Goal: Task Accomplishment & Management: Complete application form

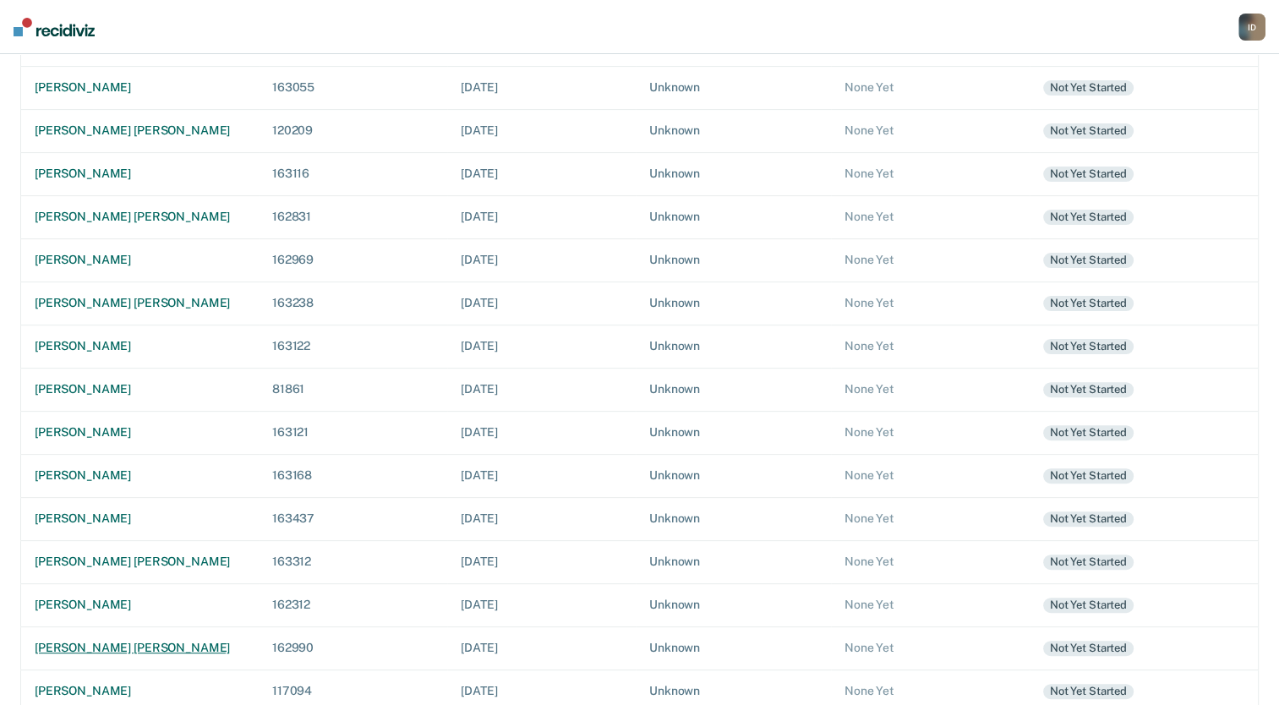
scroll to position [447, 0]
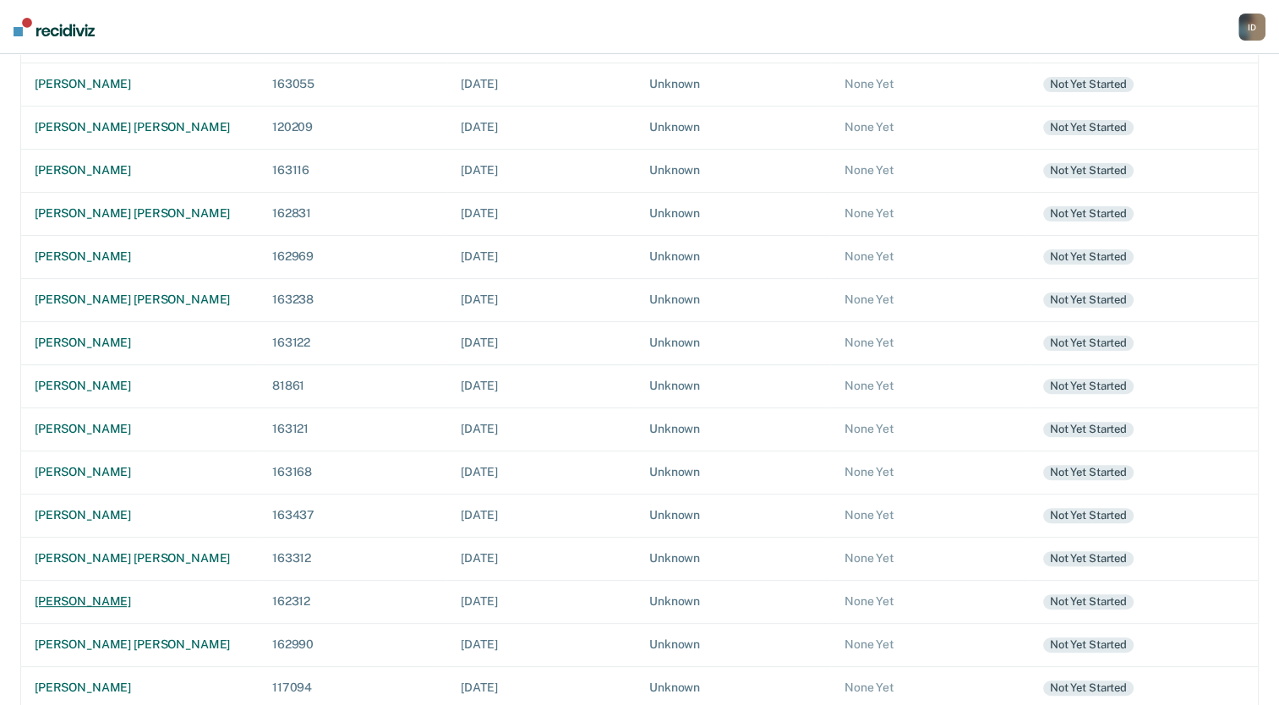
click at [107, 594] on td "[PERSON_NAME]" at bounding box center [140, 601] width 238 height 43
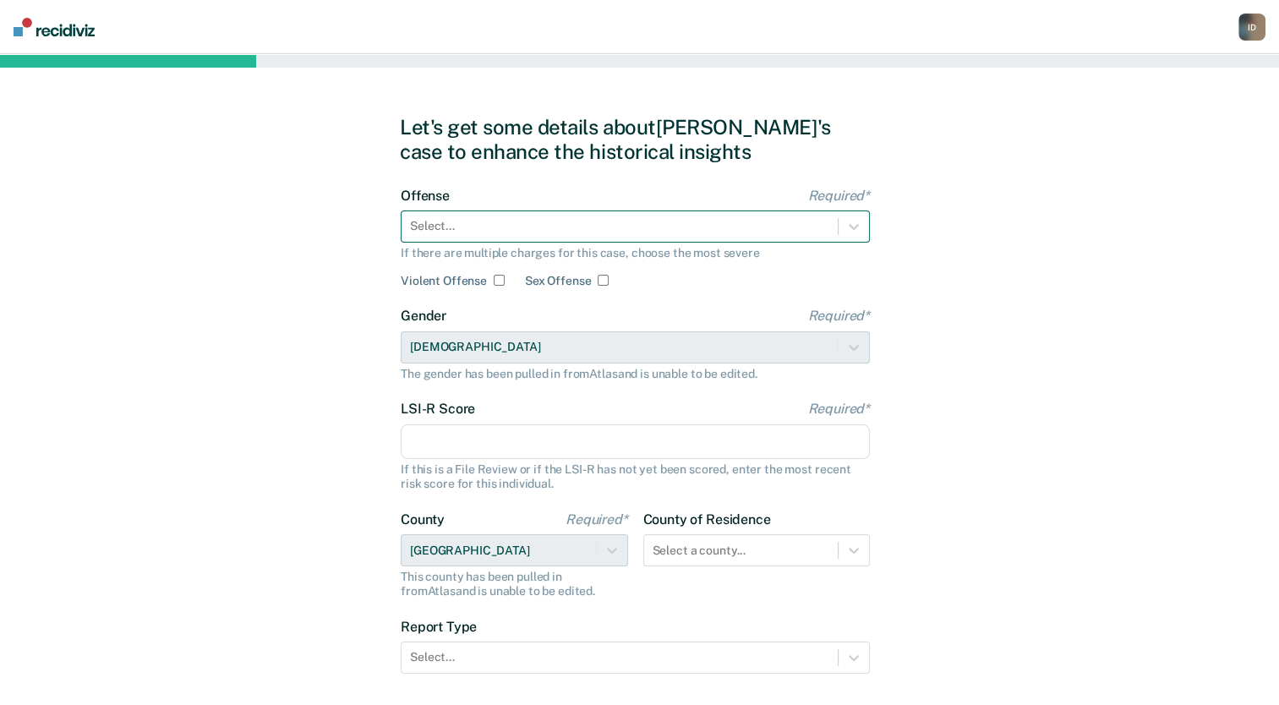
click at [619, 228] on div at bounding box center [619, 226] width 419 height 18
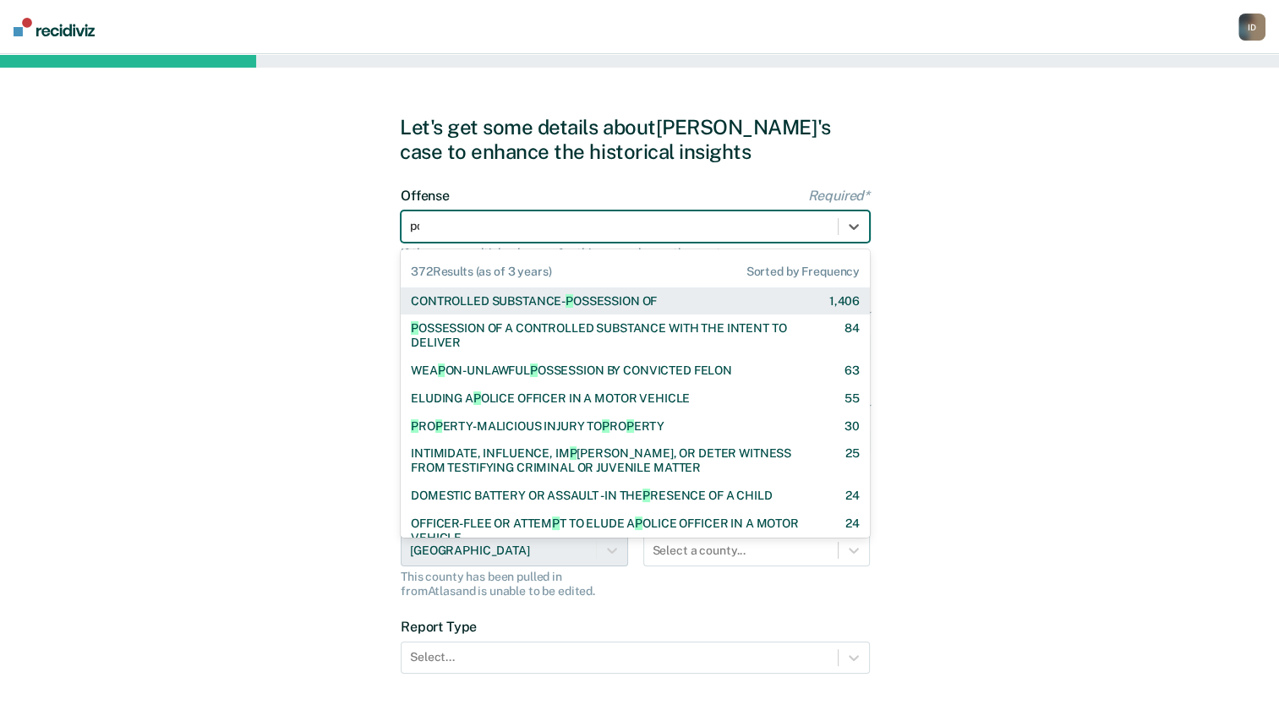
type input "pos"
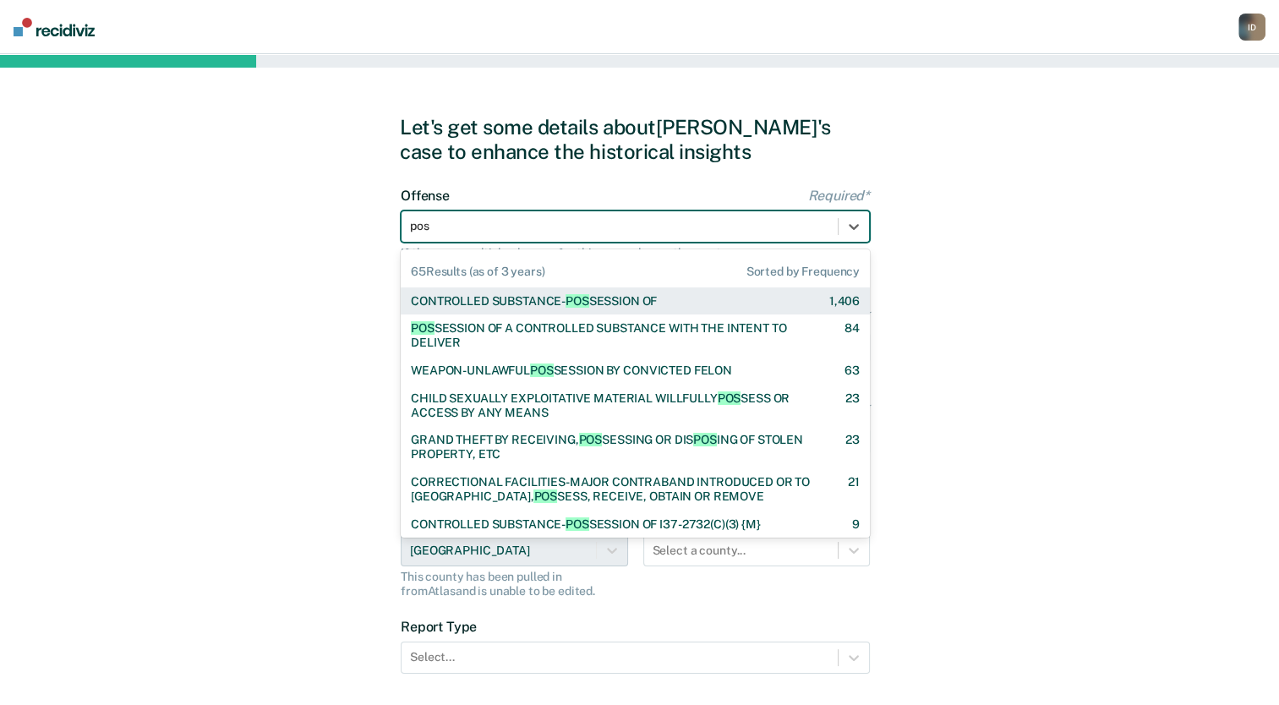
click at [608, 297] on div "CONTROLLED SUBSTANCE- POS SESSION OF" at bounding box center [534, 301] width 246 height 14
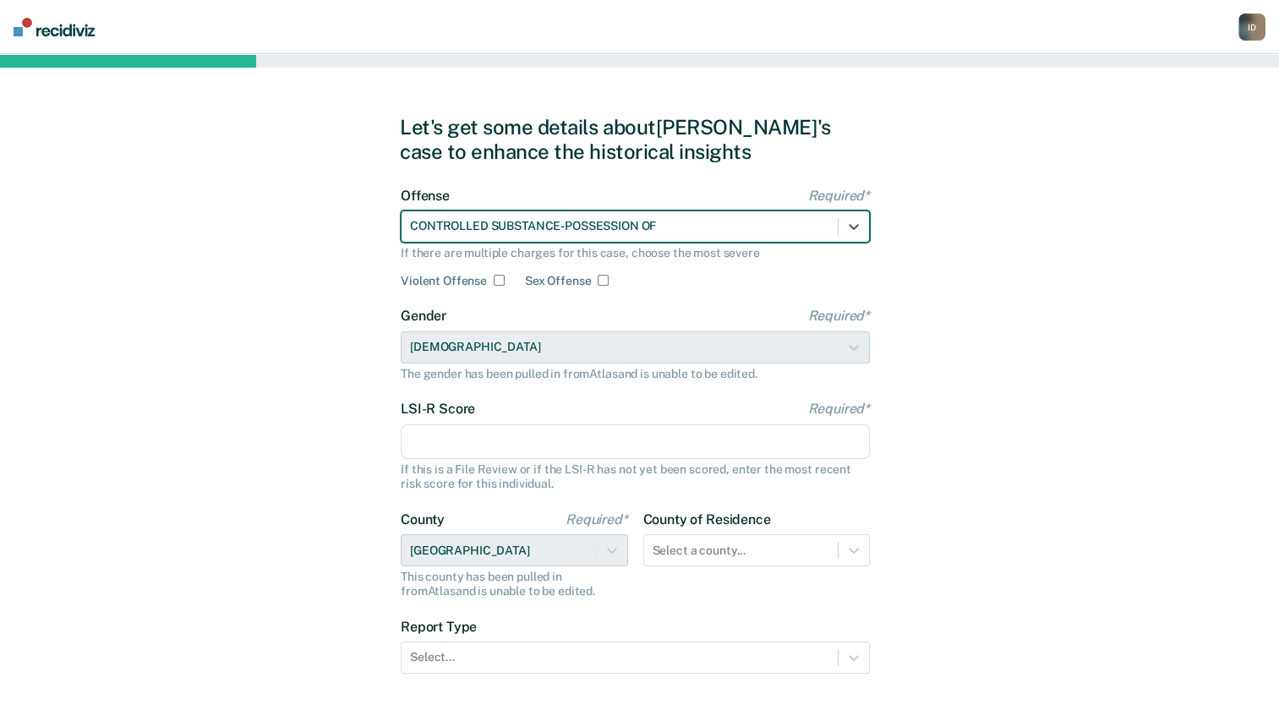
click at [570, 449] on input "LSI-R Score Required*" at bounding box center [635, 442] width 469 height 36
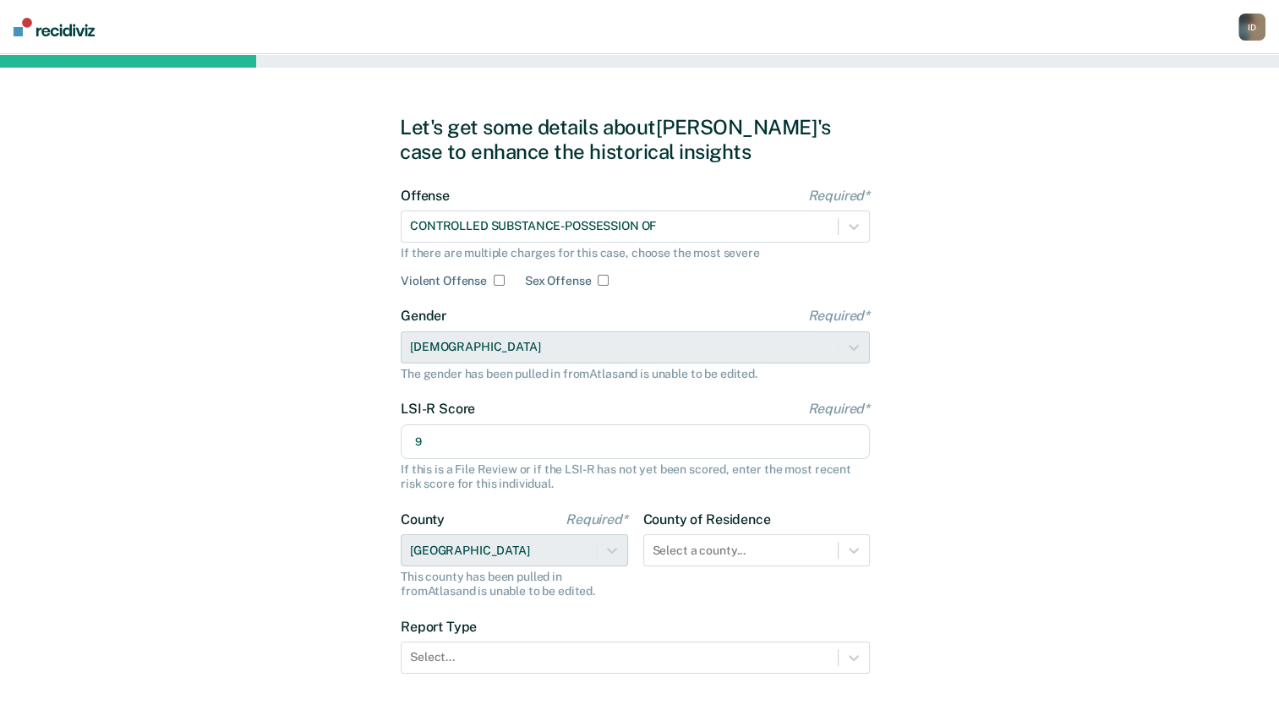
type input "9"
click at [1118, 438] on div "Let's get some details about [PERSON_NAME]'s case to enhance the historical ins…" at bounding box center [639, 435] width 1279 height 762
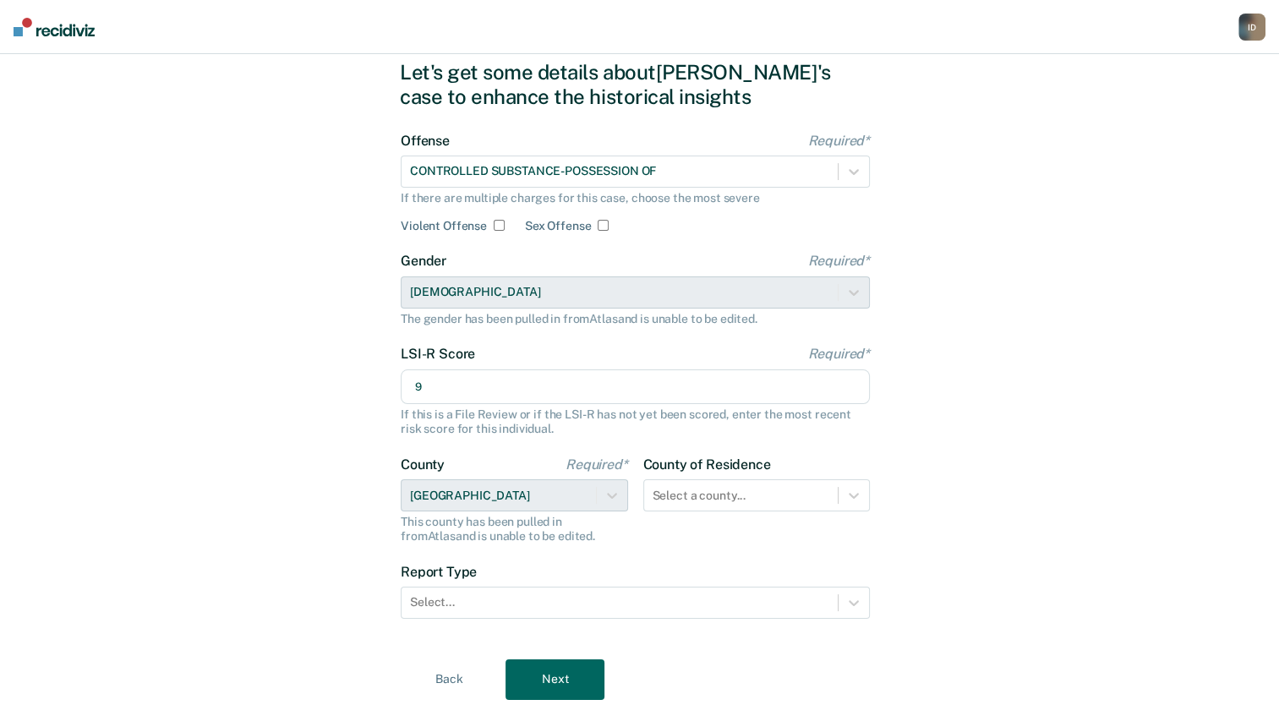
scroll to position [110, 0]
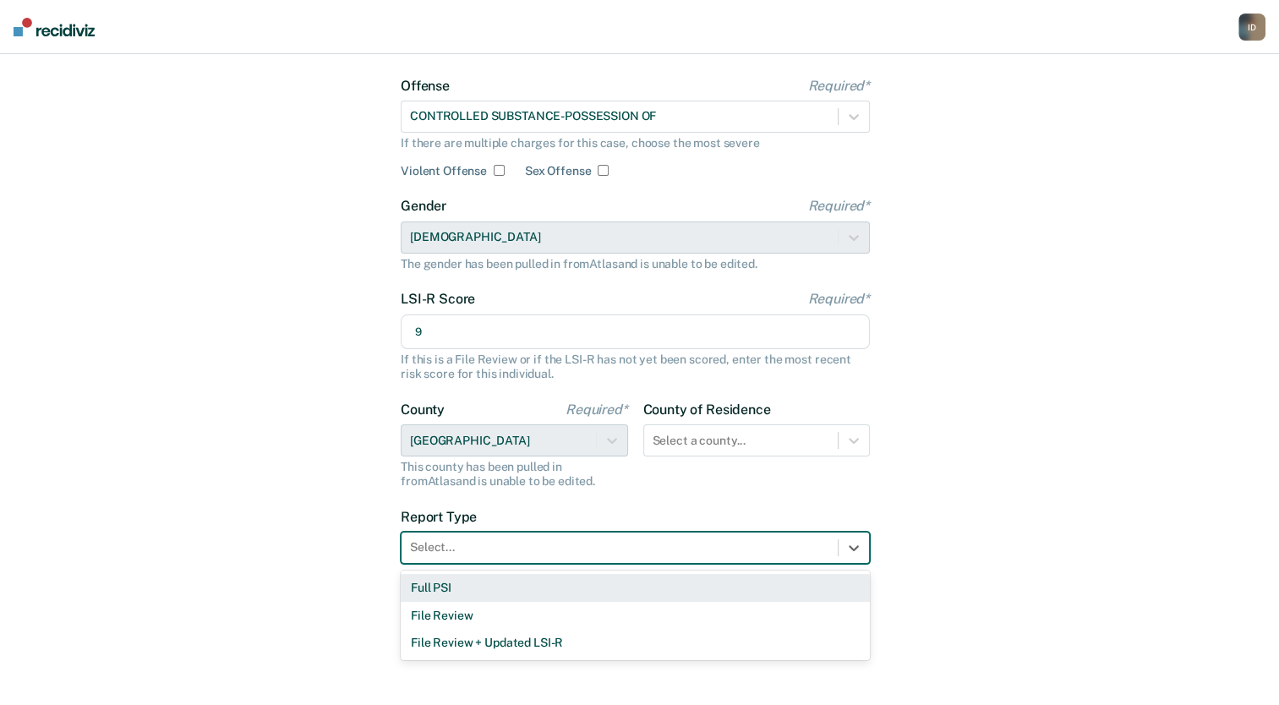
click at [554, 554] on div at bounding box center [619, 548] width 419 height 18
click at [494, 590] on div "Full PSI" at bounding box center [635, 588] width 469 height 28
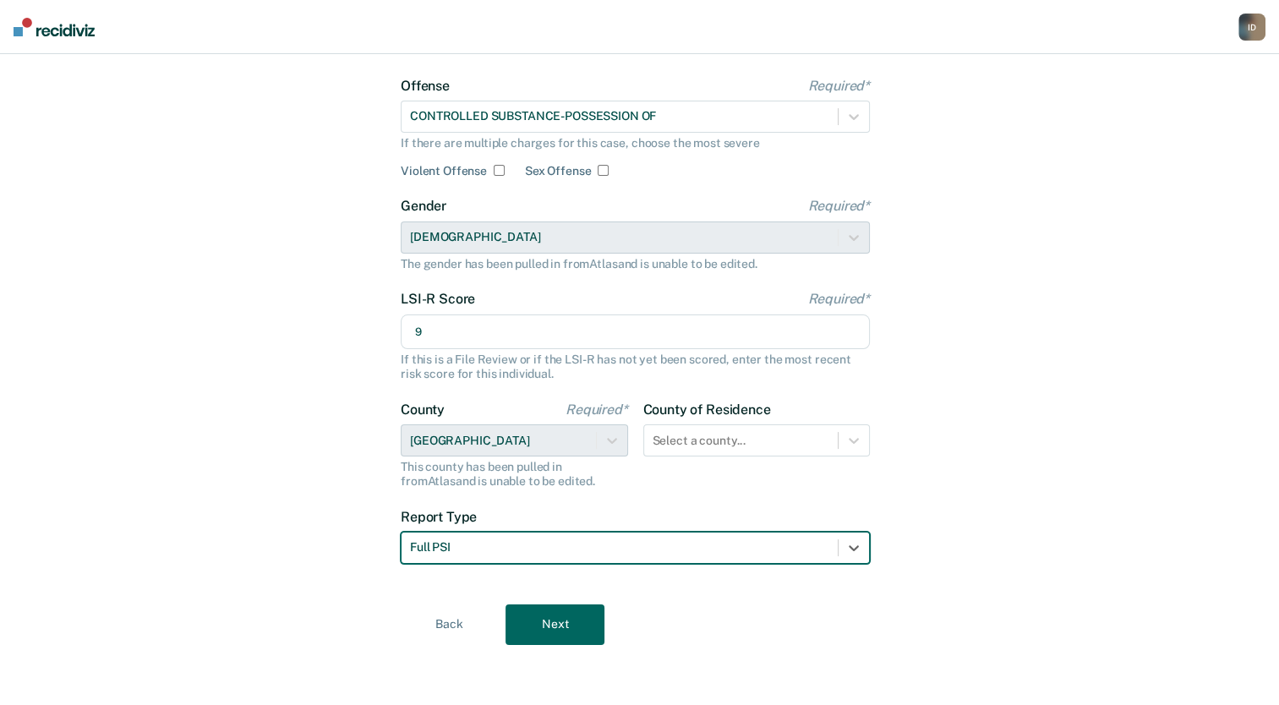
click at [550, 632] on button "Next" at bounding box center [555, 624] width 99 height 41
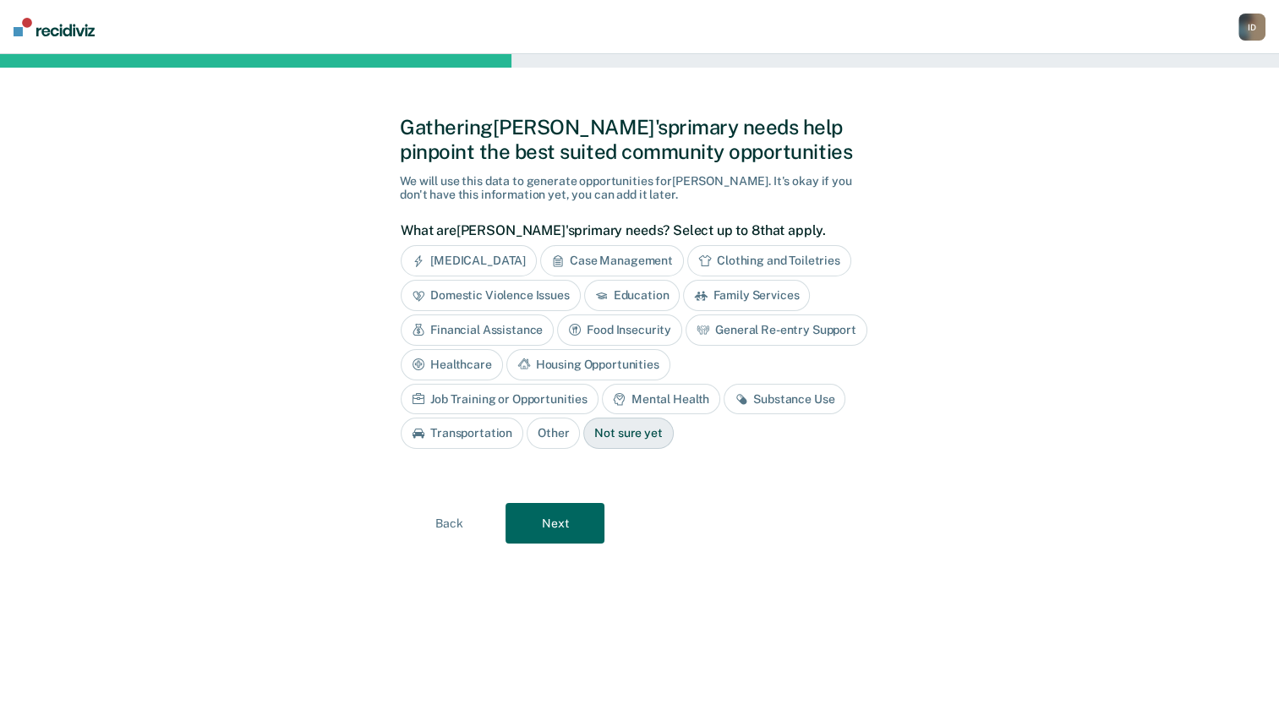
scroll to position [0, 0]
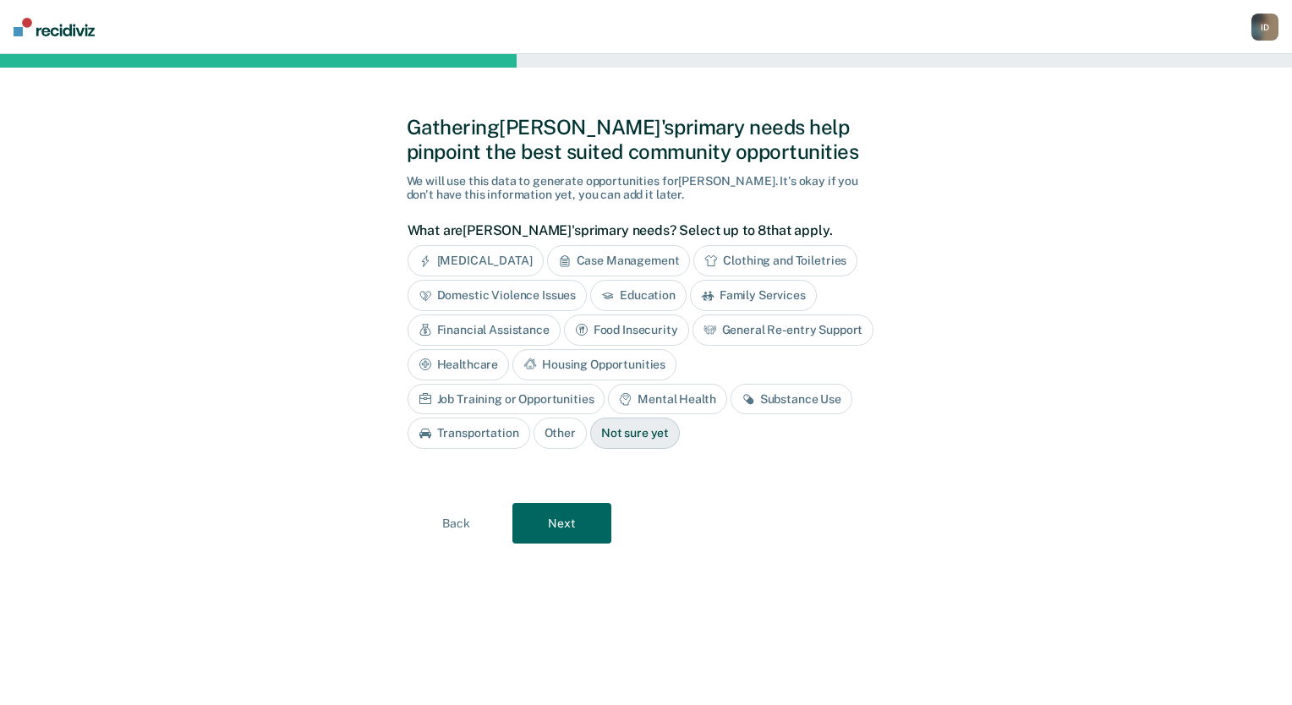
click at [639, 303] on div "Education" at bounding box center [638, 295] width 96 height 31
click at [730, 399] on div "Substance Use" at bounding box center [791, 399] width 122 height 31
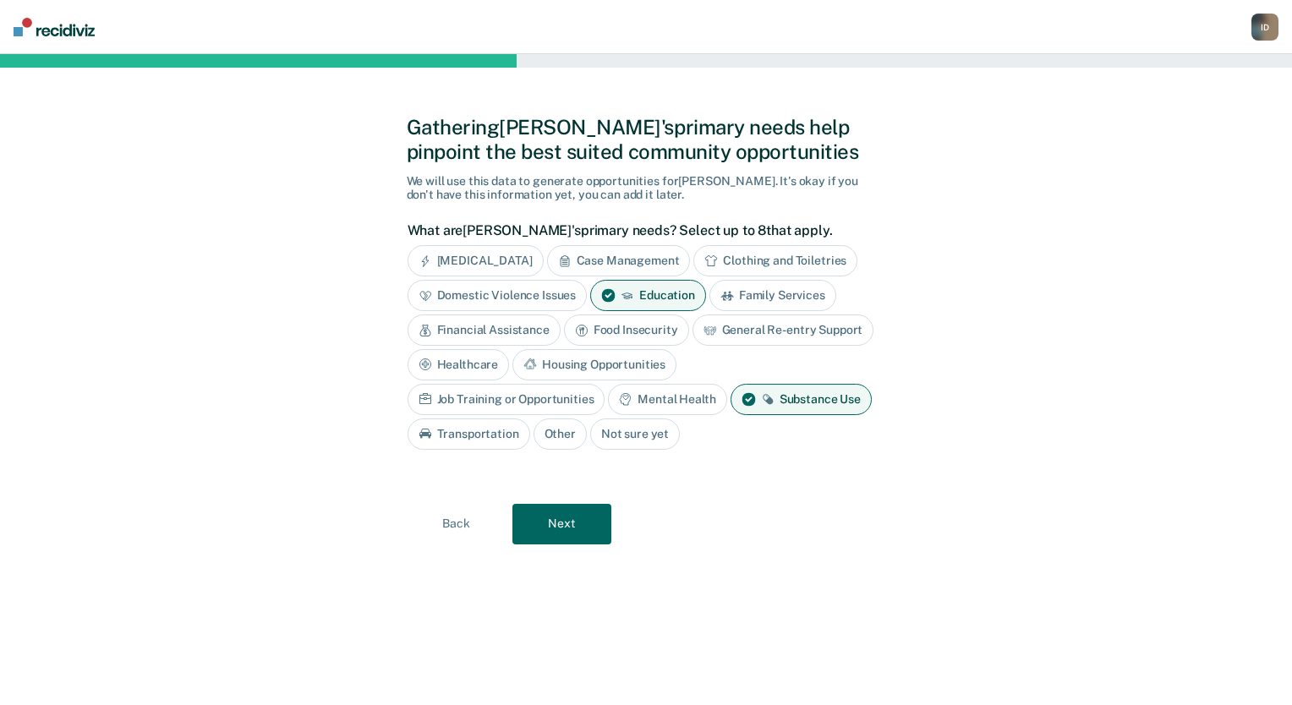
click at [560, 529] on button "Next" at bounding box center [561, 524] width 99 height 41
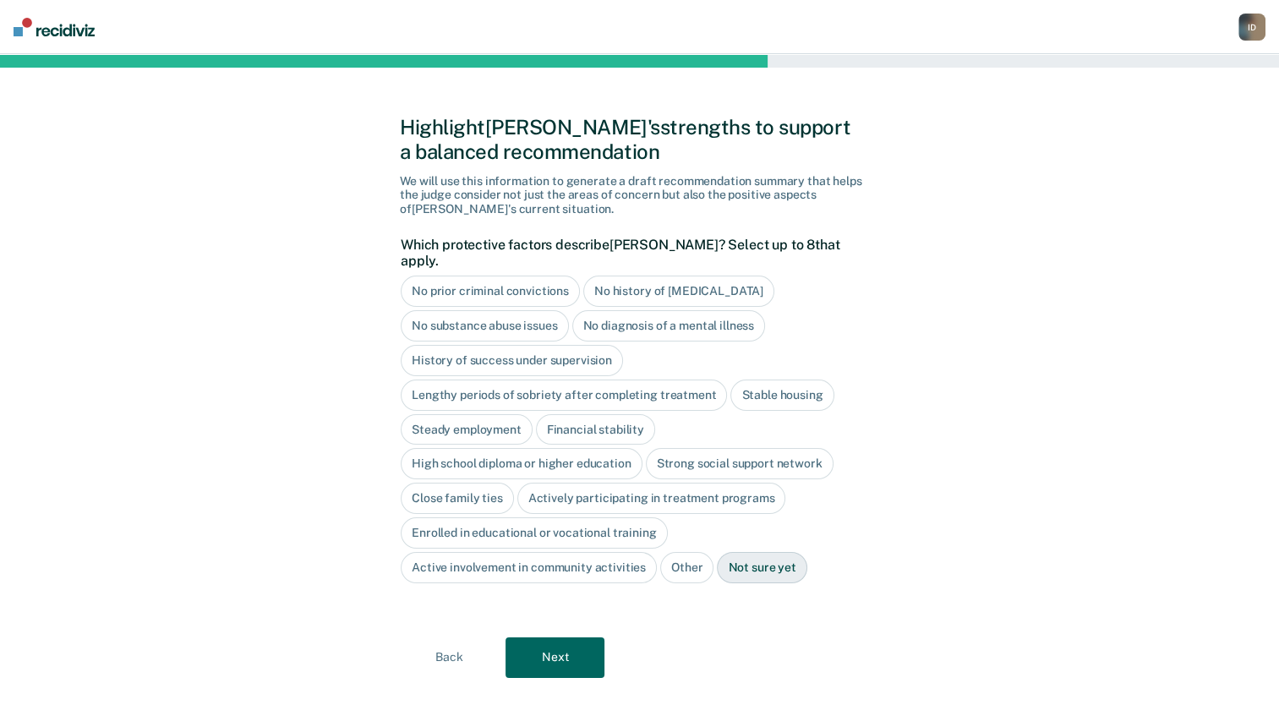
click at [988, 375] on div "Highlight [PERSON_NAME]'s strengths to support a balanced recommendation We wil…" at bounding box center [639, 396] width 1279 height 685
click at [465, 276] on div "No prior criminal convictions" at bounding box center [490, 291] width 179 height 31
click at [652, 276] on div "No history of [MEDICAL_DATA]" at bounding box center [698, 291] width 191 height 31
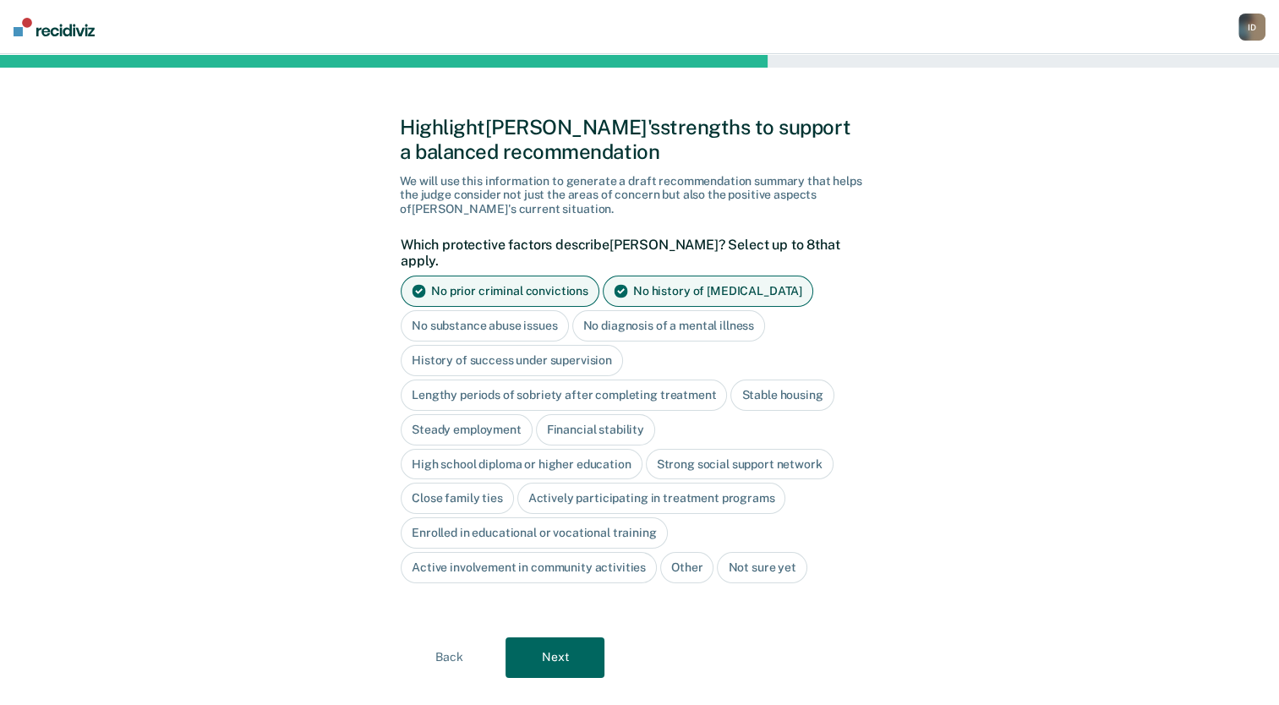
click at [636, 313] on div "No diagnosis of a mental illness" at bounding box center [669, 325] width 194 height 31
click at [801, 380] on div "Stable housing" at bounding box center [781, 395] width 103 height 31
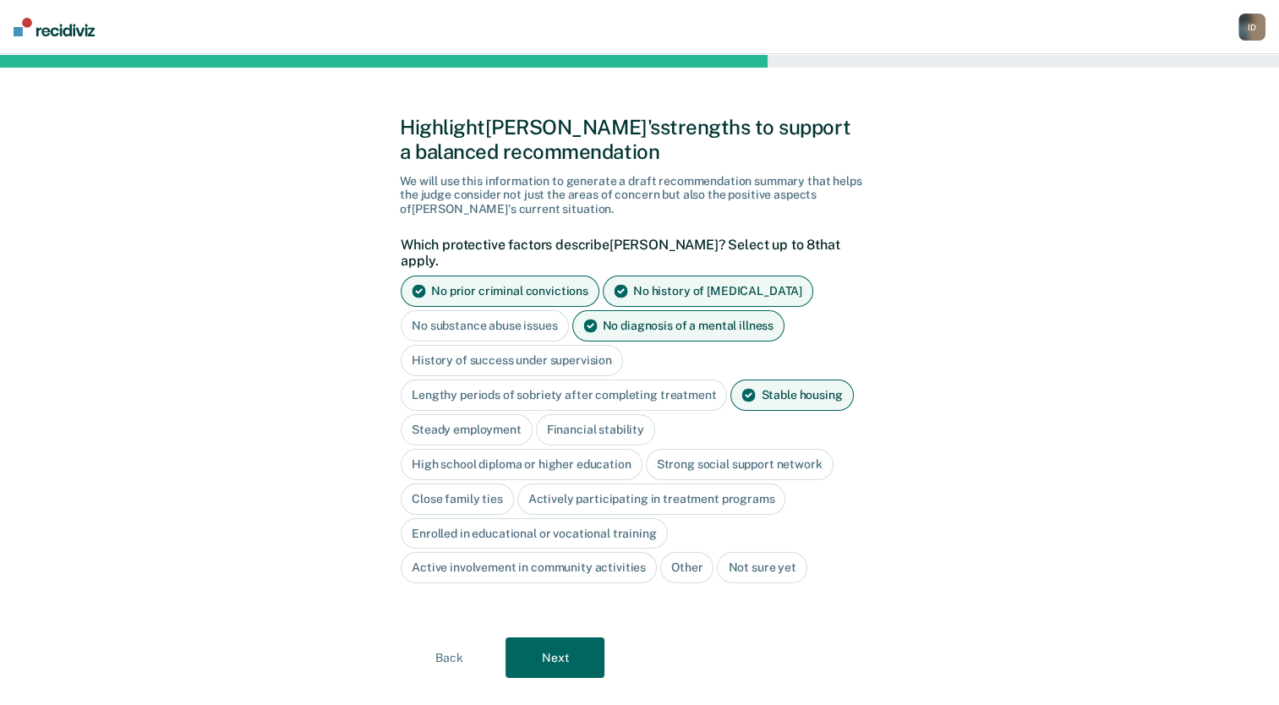
drag, startPoint x: 463, startPoint y: 413, endPoint x: 494, endPoint y: 413, distance: 30.4
click at [463, 414] on div "Steady employment" at bounding box center [467, 429] width 132 height 31
click at [603, 414] on div "Financial stability" at bounding box center [614, 429] width 119 height 31
click at [468, 484] on div "Close family ties" at bounding box center [457, 499] width 113 height 31
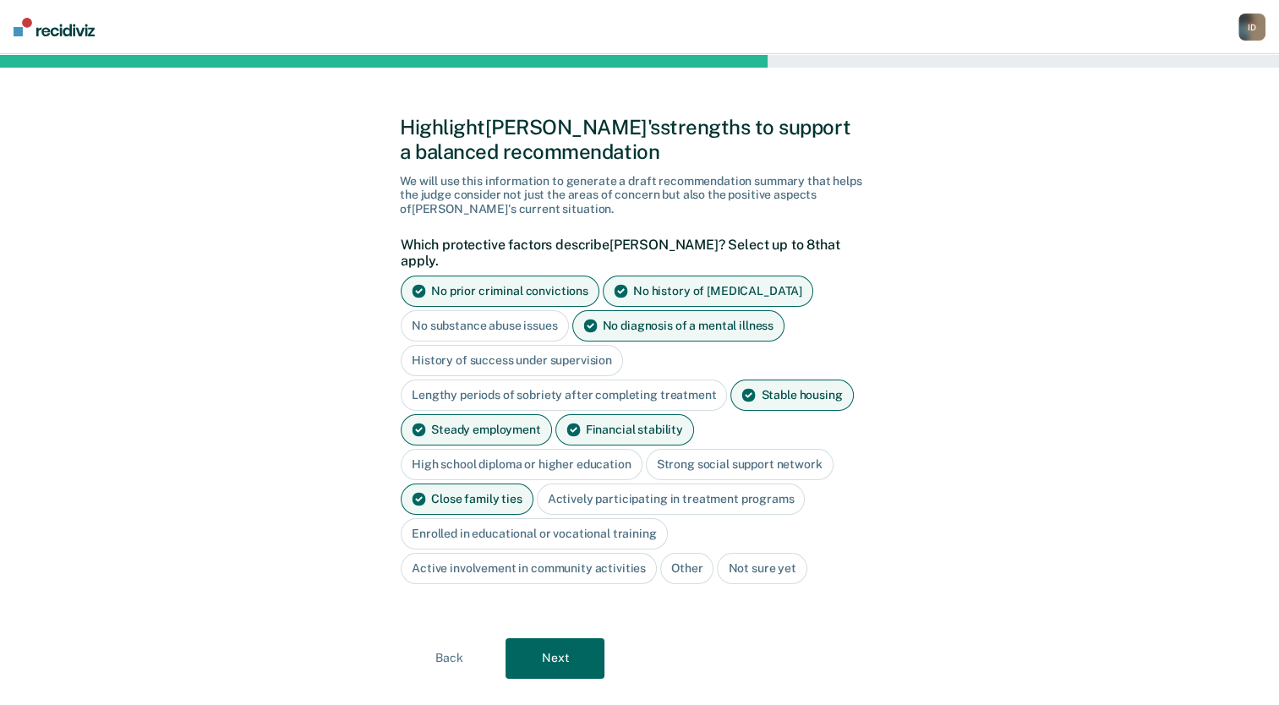
click at [676, 449] on div "Strong social support network" at bounding box center [740, 464] width 188 height 31
click at [550, 638] on button "Next" at bounding box center [555, 658] width 99 height 41
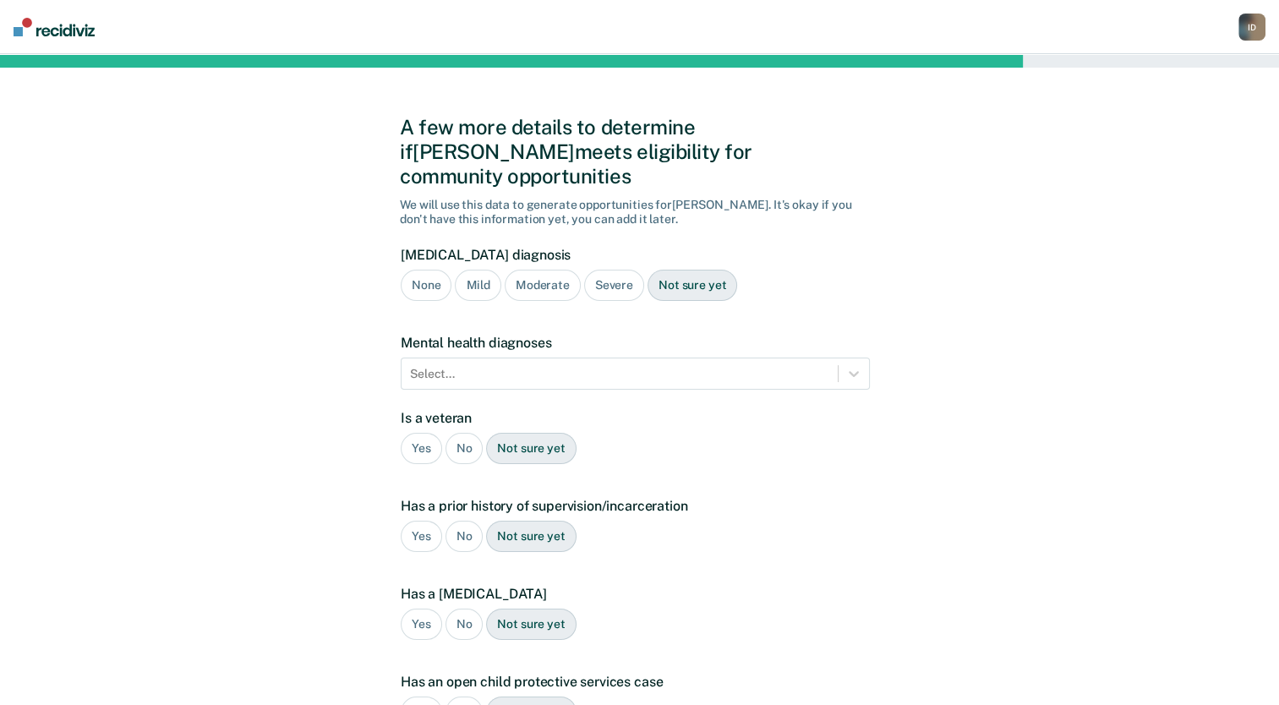
scroll to position [85, 0]
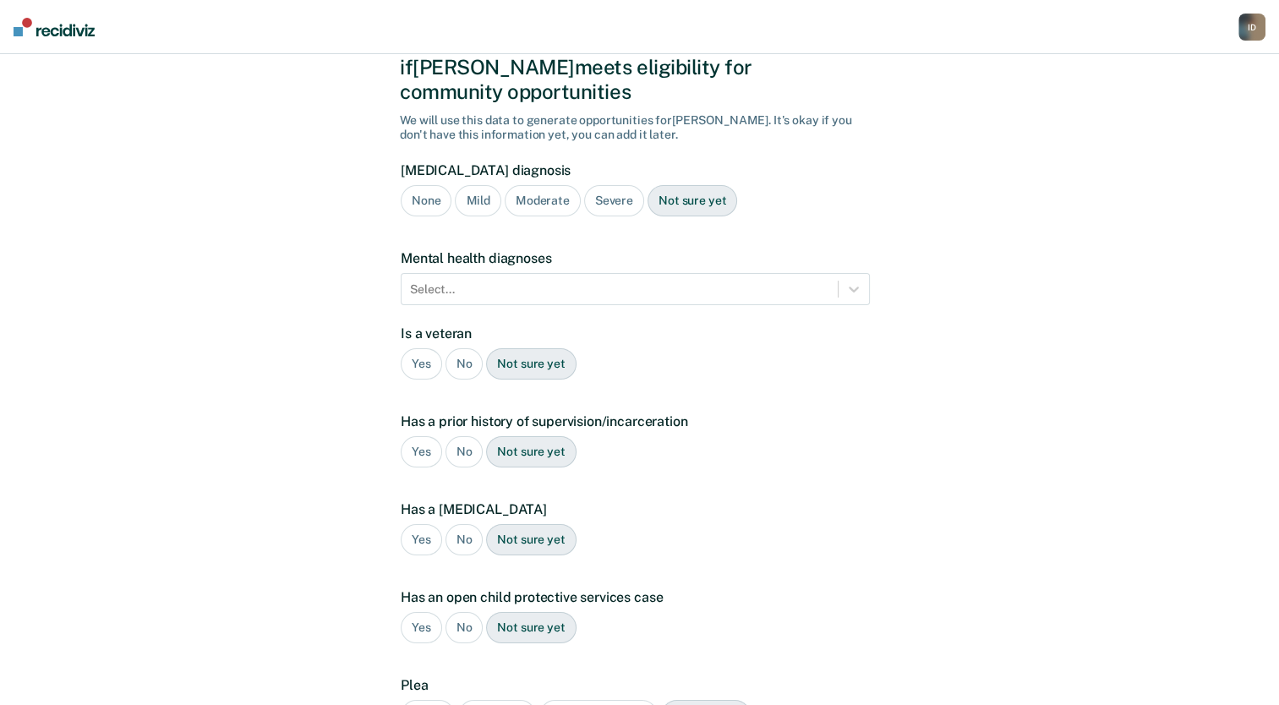
click at [462, 348] on div "No" at bounding box center [465, 363] width 38 height 31
click at [977, 482] on div "A few more details to determine if [PERSON_NAME] meets eligibility for communit…" at bounding box center [639, 428] width 1279 height 917
click at [415, 185] on div "None" at bounding box center [426, 200] width 51 height 31
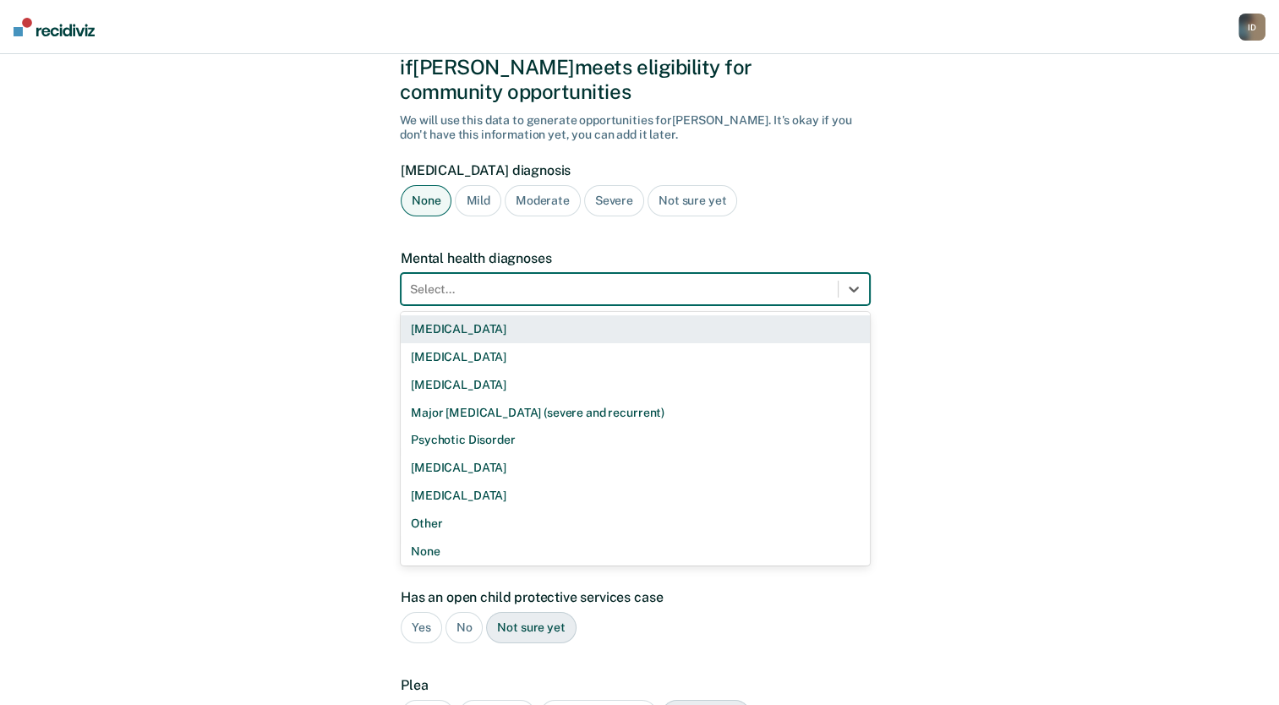
click at [542, 281] on div at bounding box center [619, 290] width 419 height 18
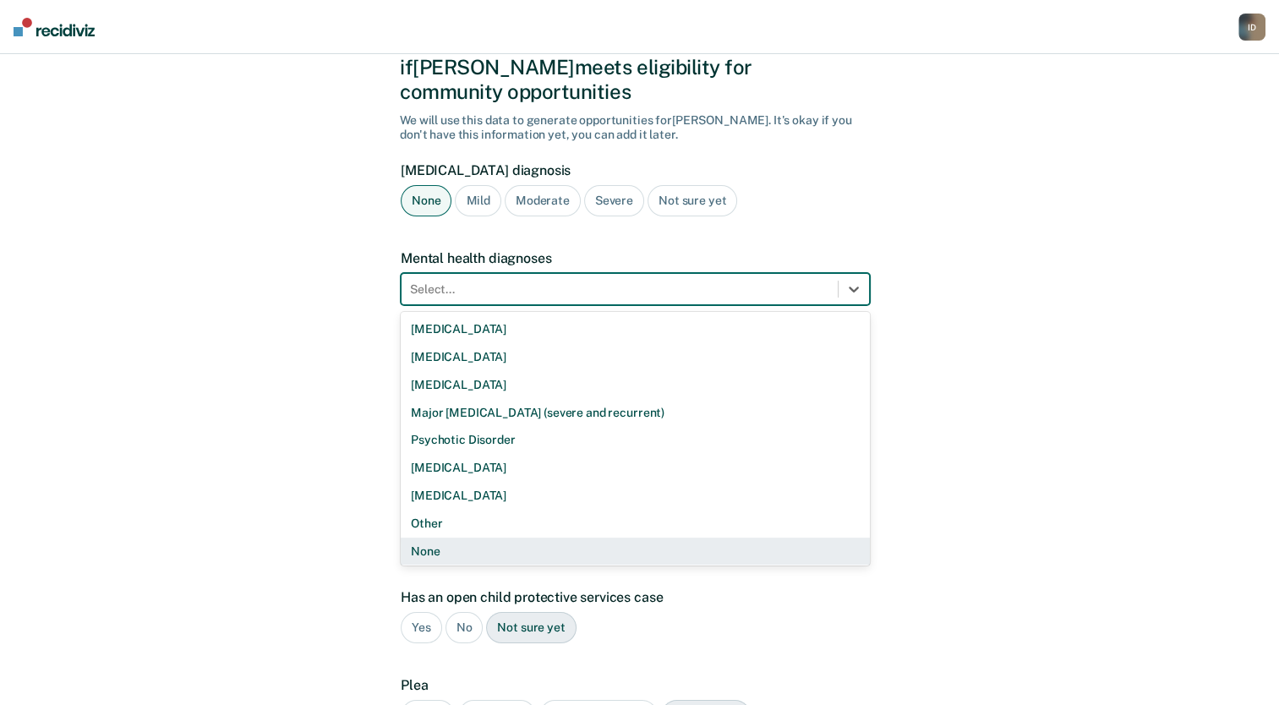
click at [424, 538] on div "None" at bounding box center [635, 552] width 469 height 28
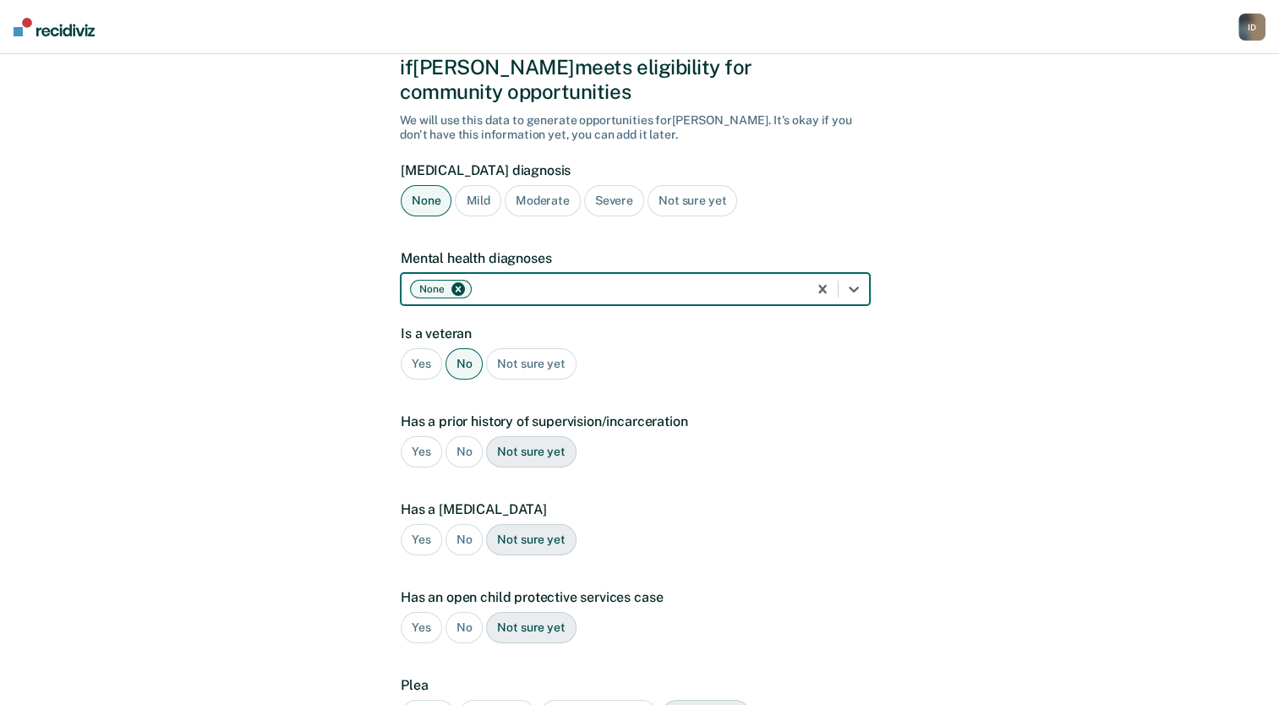
click at [458, 436] on div "No" at bounding box center [465, 451] width 38 height 31
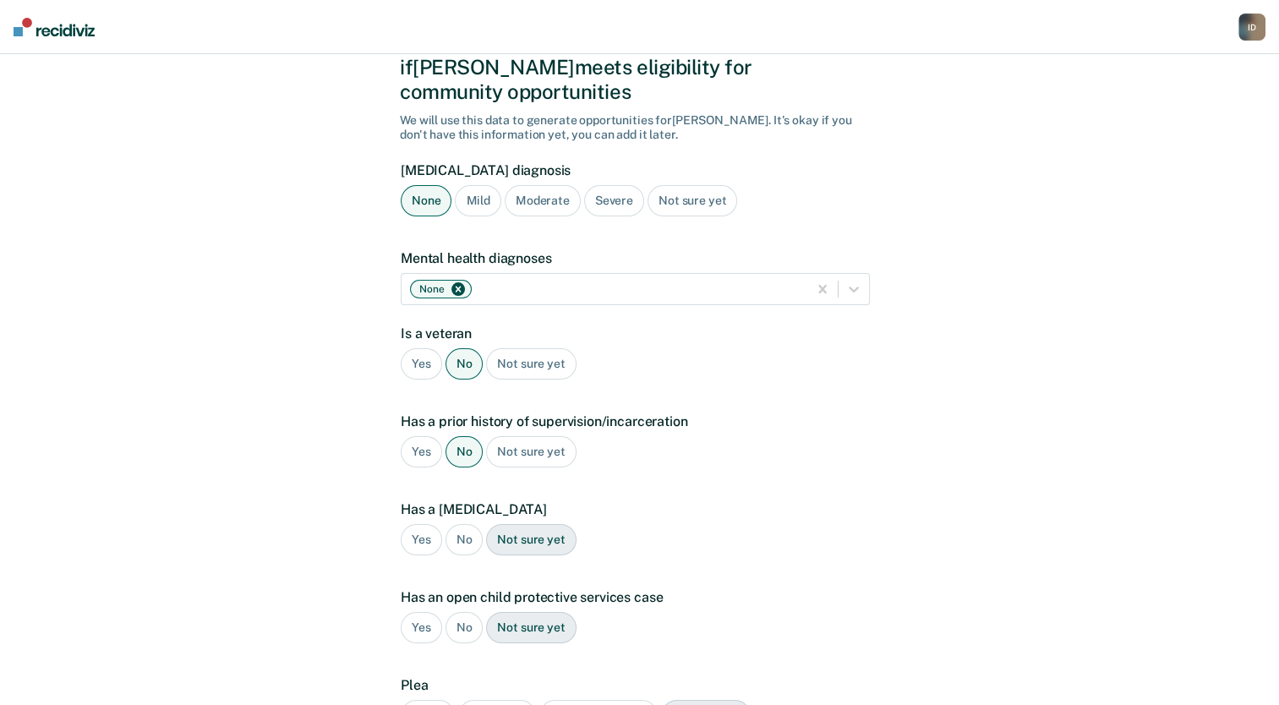
click at [461, 524] on div "No" at bounding box center [465, 539] width 38 height 31
click at [451, 615] on div "No" at bounding box center [465, 627] width 38 height 31
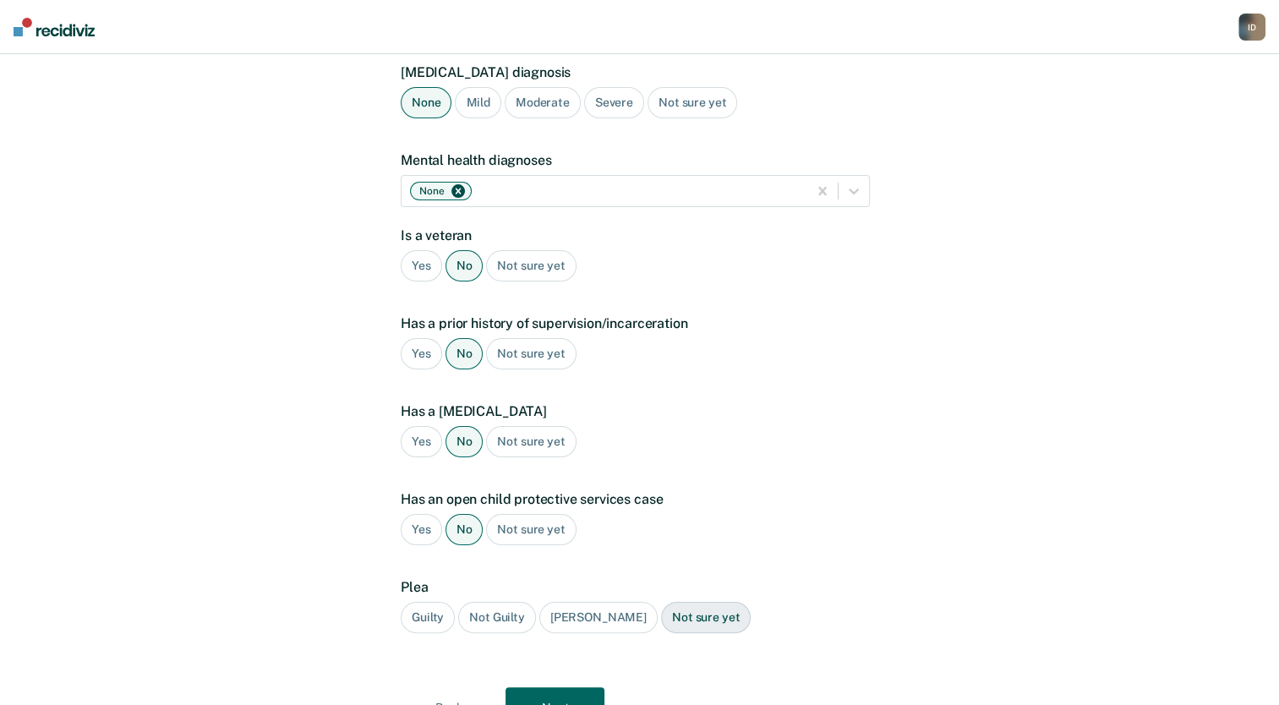
scroll to position [240, 0]
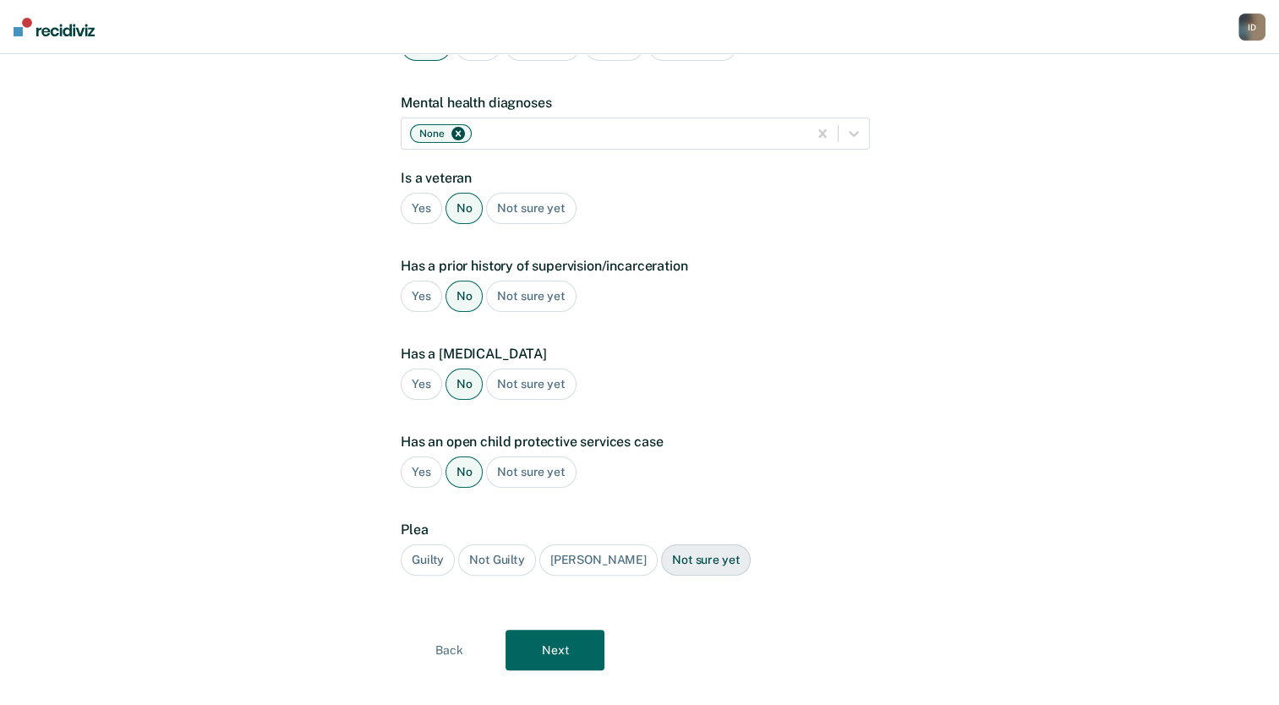
drag, startPoint x: 428, startPoint y: 529, endPoint x: 449, endPoint y: 534, distance: 21.7
click at [428, 544] on div "Guilty" at bounding box center [428, 559] width 54 height 31
click at [553, 630] on button "Next" at bounding box center [555, 650] width 99 height 41
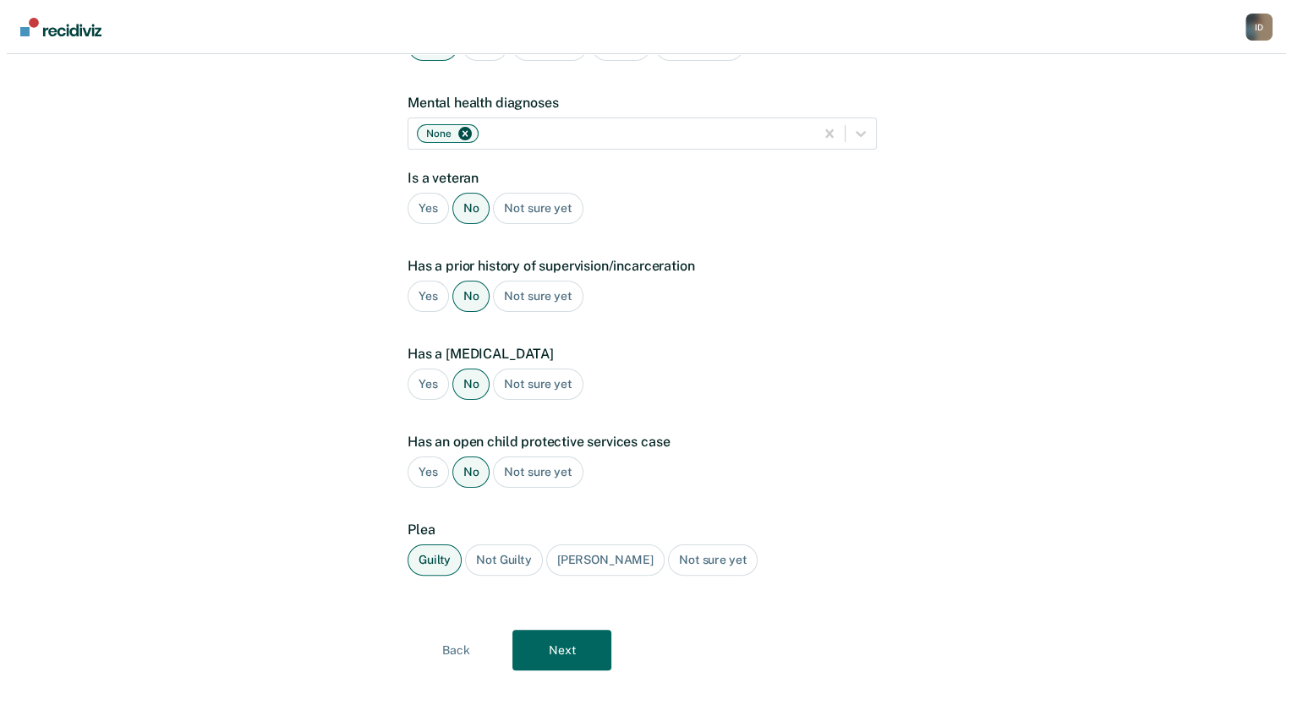
scroll to position [0, 0]
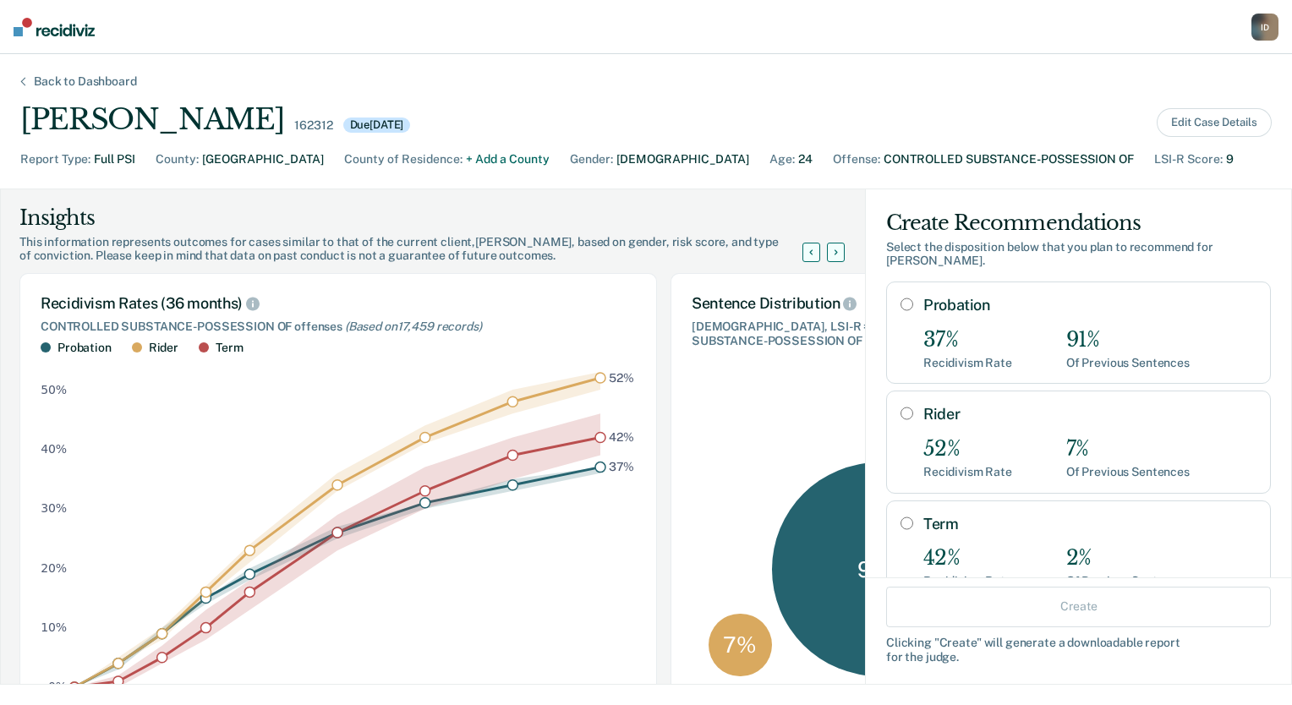
click at [904, 290] on div "Probation 37% Recidivism Rate 91% Of Previous Sentences" at bounding box center [1078, 333] width 385 height 102
radio input "true"
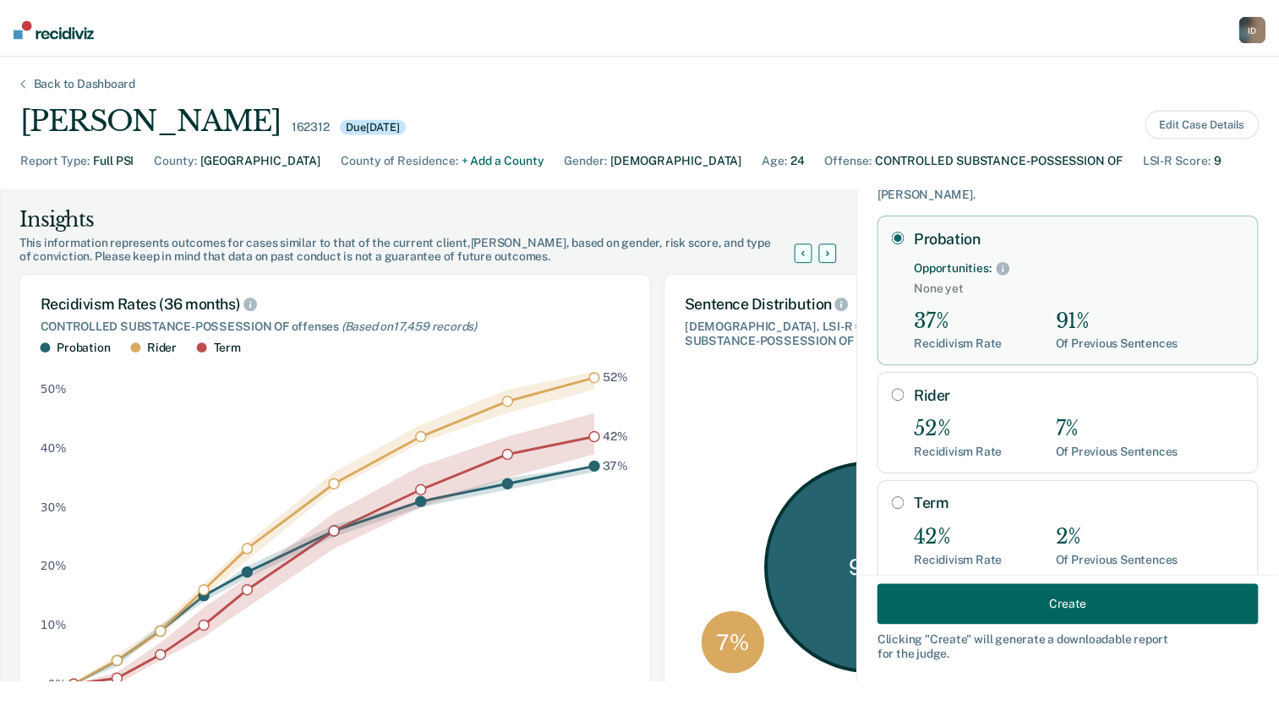
scroll to position [150, 0]
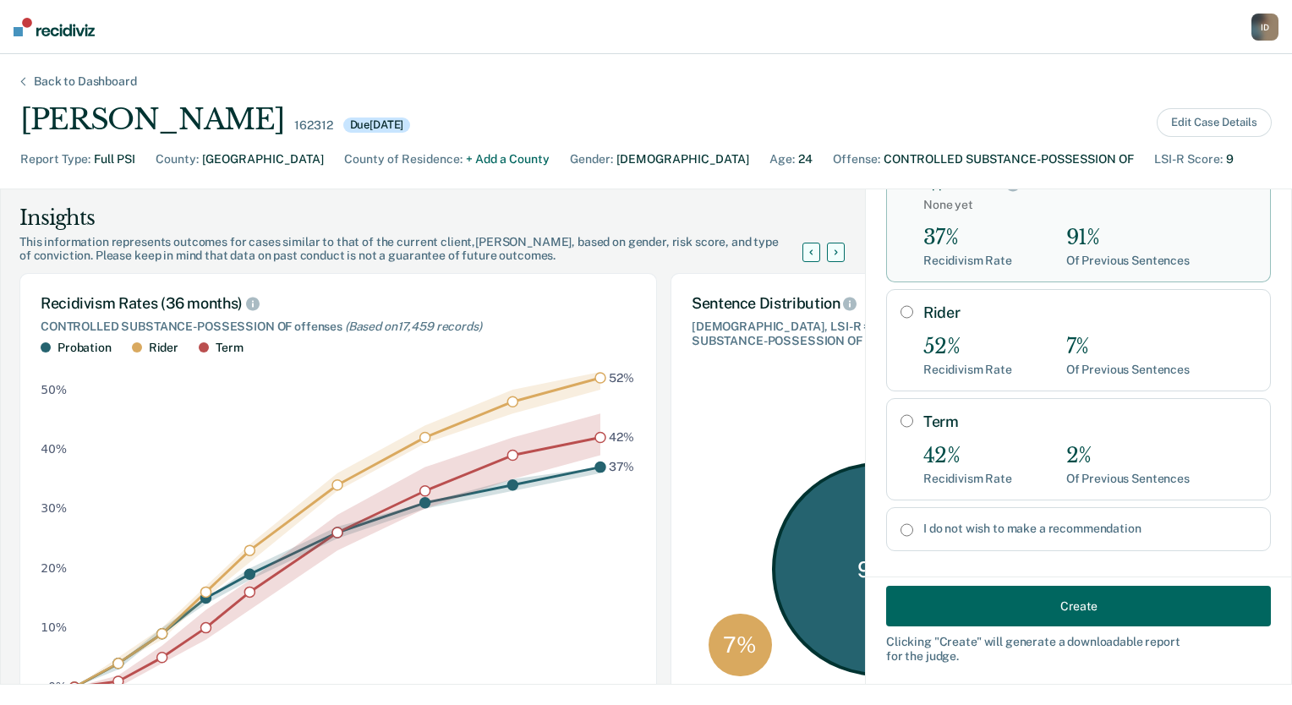
click at [1004, 604] on button "Create" at bounding box center [1078, 606] width 385 height 41
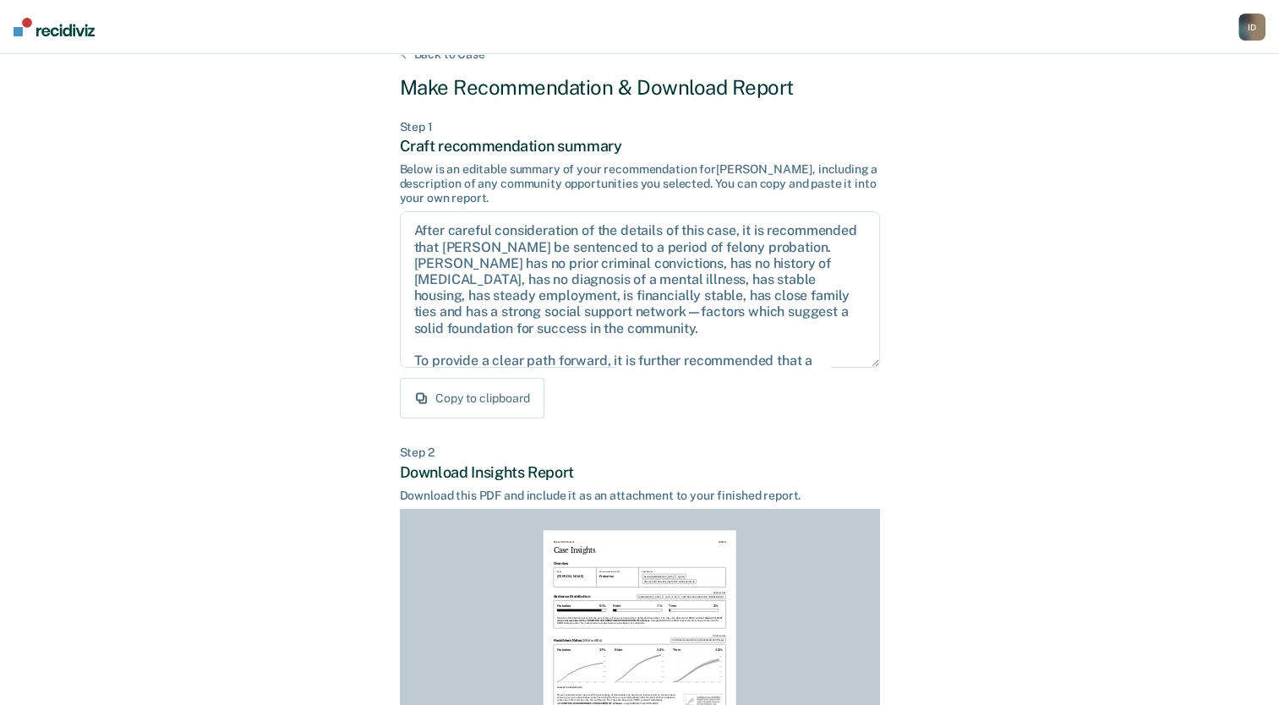
scroll to position [258, 0]
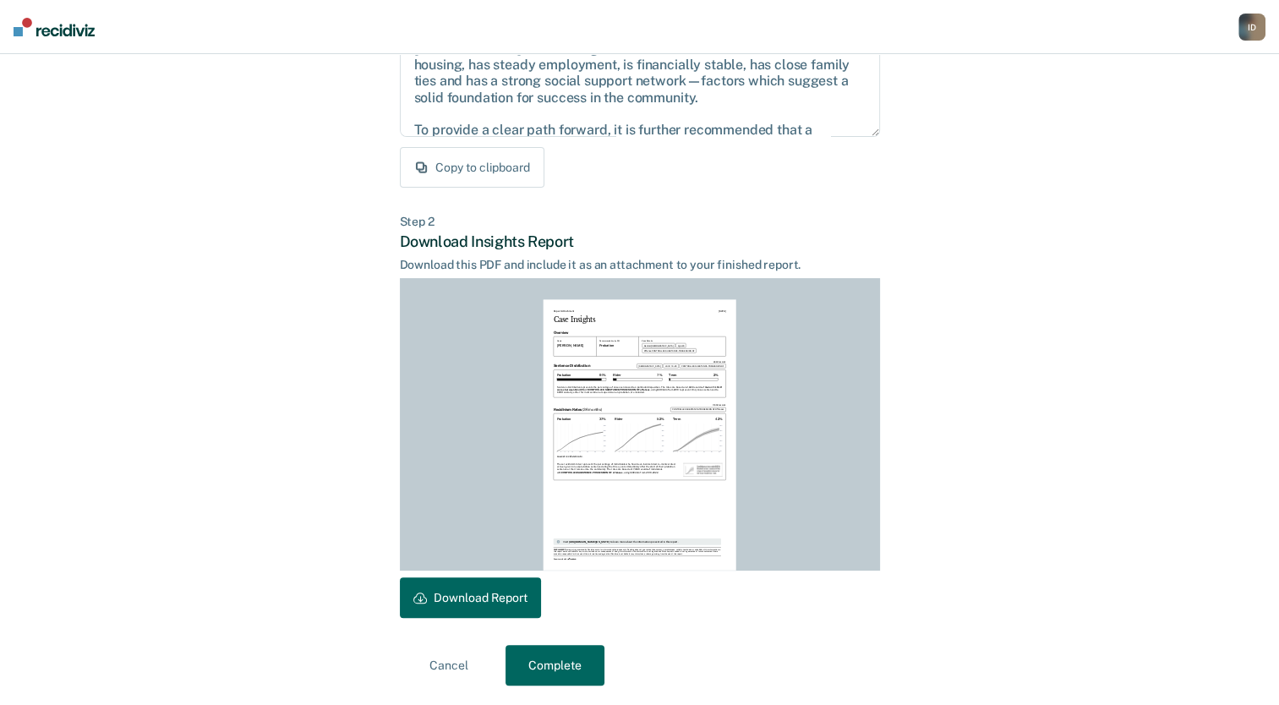
click at [440, 599] on button "Download Report" at bounding box center [470, 597] width 141 height 41
click at [539, 664] on button "Complete" at bounding box center [555, 665] width 99 height 41
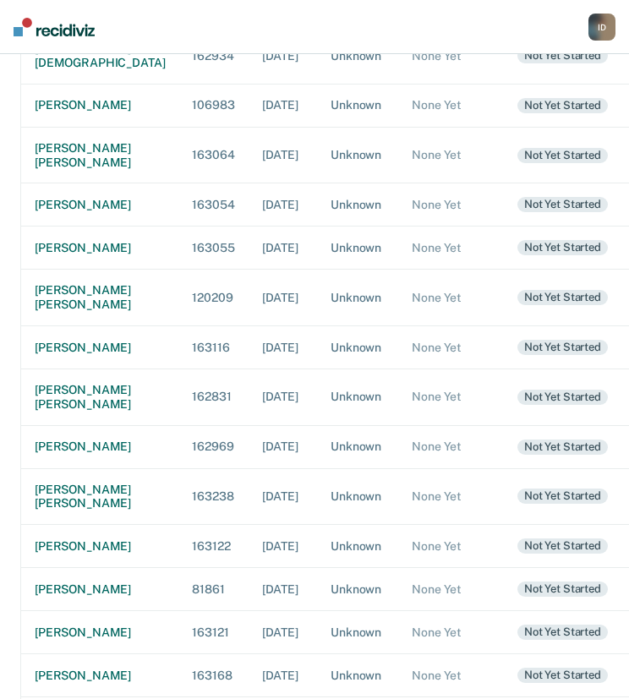
scroll to position [423, 0]
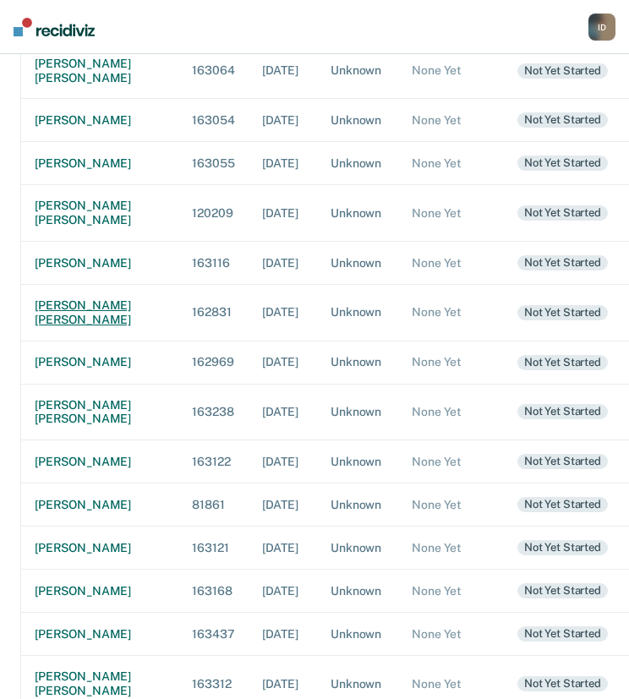
click at [42, 327] on div "[PERSON_NAME] [PERSON_NAME]" at bounding box center [100, 312] width 130 height 29
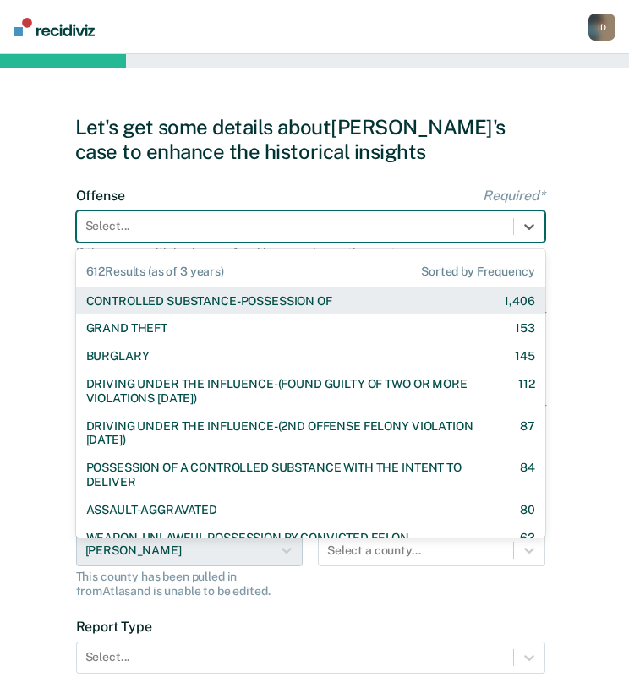
click at [233, 229] on div at bounding box center [294, 226] width 419 height 18
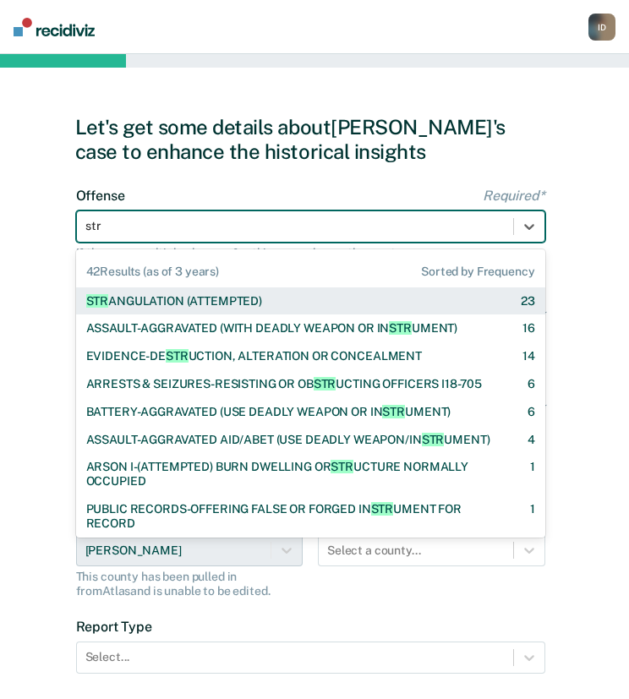
type input "stra"
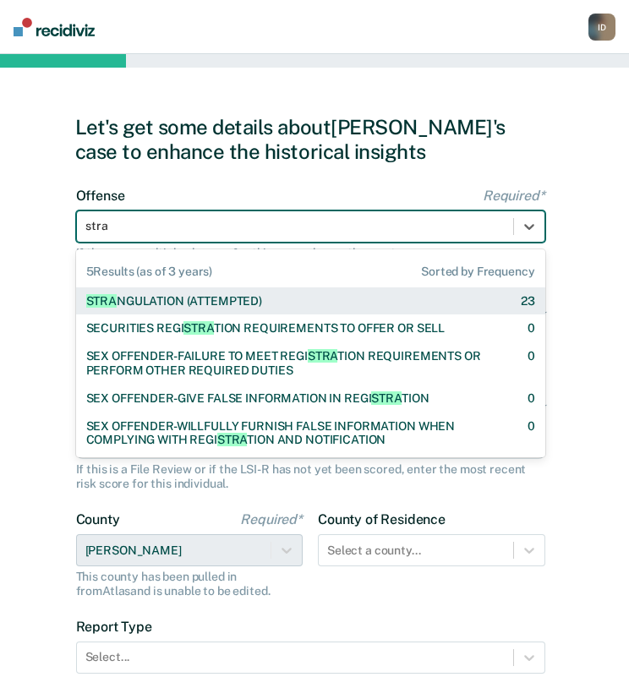
click at [134, 295] on div "STRA NGULATION (ATTEMPTED)" at bounding box center [174, 301] width 177 height 14
checkbox input "true"
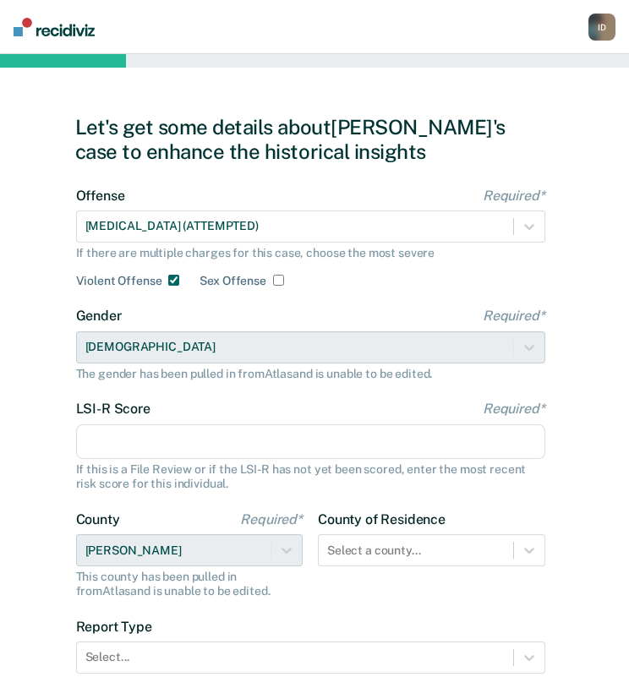
click at [189, 447] on input "LSI-R Score Required*" at bounding box center [310, 442] width 469 height 36
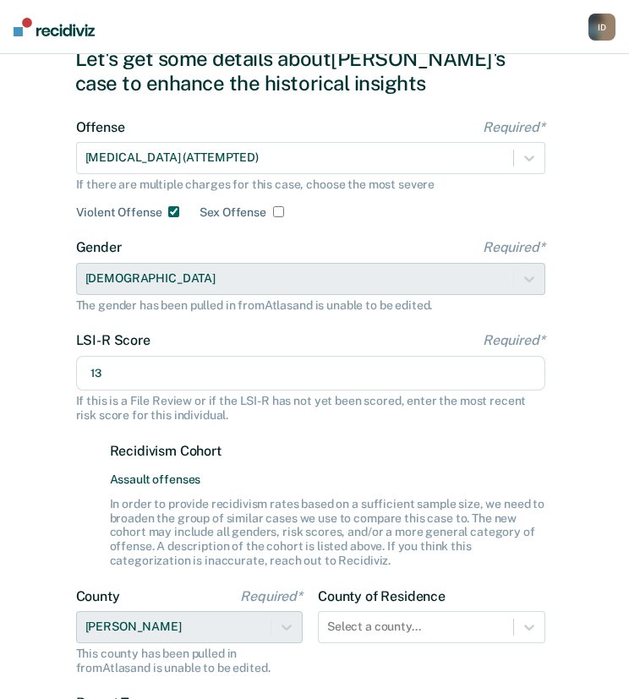
scroll to position [261, 0]
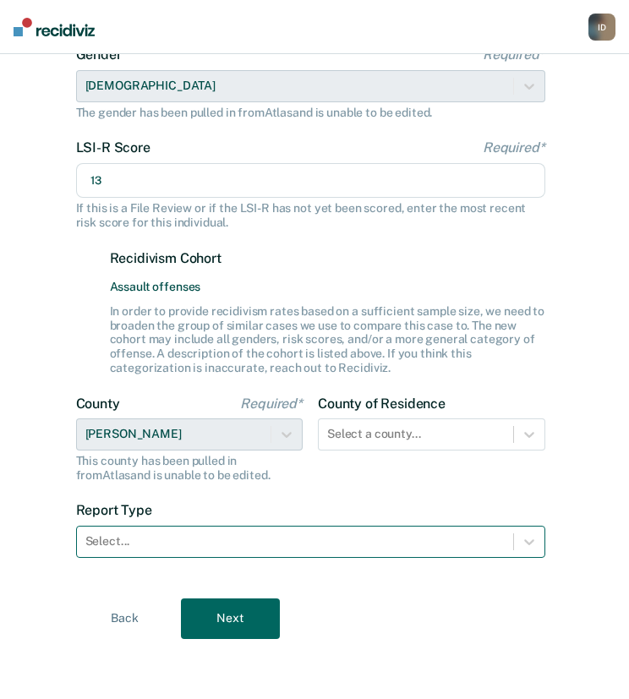
type input "13"
click at [262, 549] on div "Select..." at bounding box center [295, 541] width 436 height 25
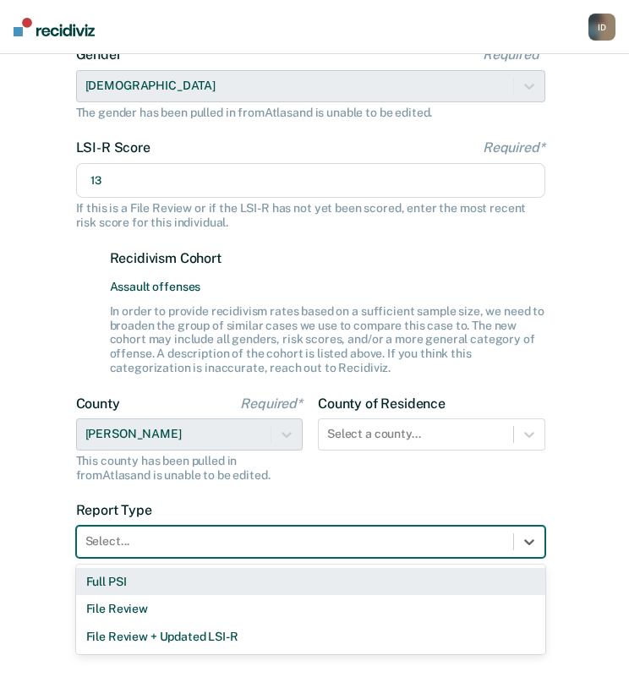
click at [197, 579] on div "Full PSI" at bounding box center [310, 582] width 469 height 28
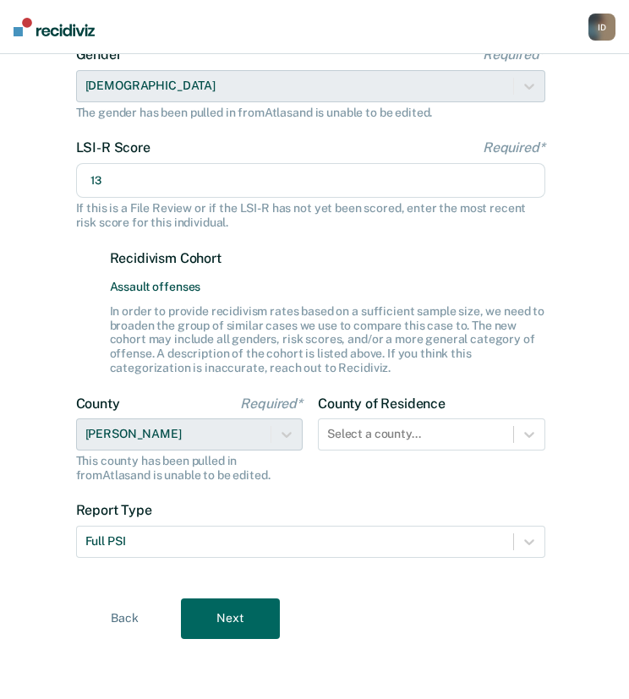
click at [226, 631] on button "Next" at bounding box center [230, 619] width 99 height 41
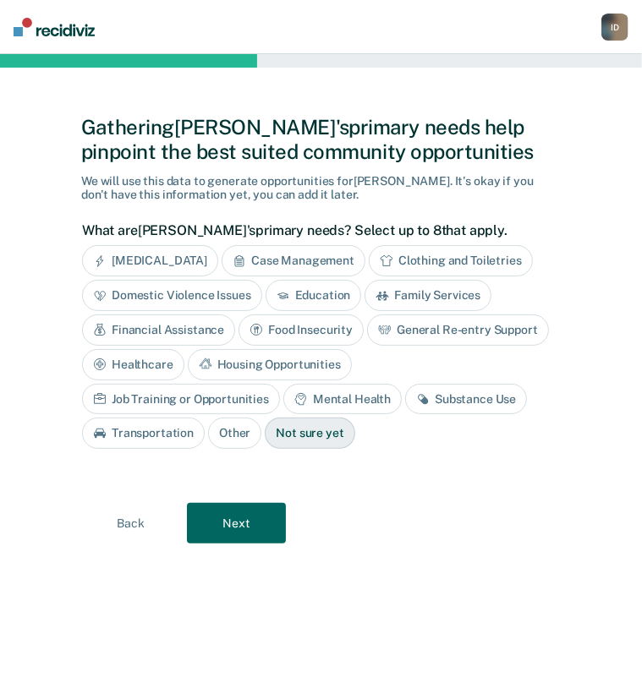
click at [112, 260] on div "[MEDICAL_DATA]" at bounding box center [150, 260] width 136 height 31
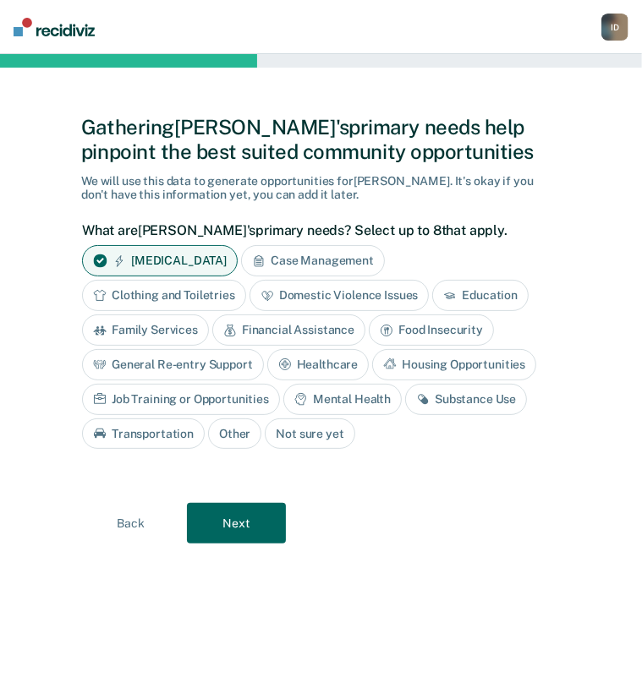
click at [241, 524] on button "Next" at bounding box center [236, 523] width 99 height 41
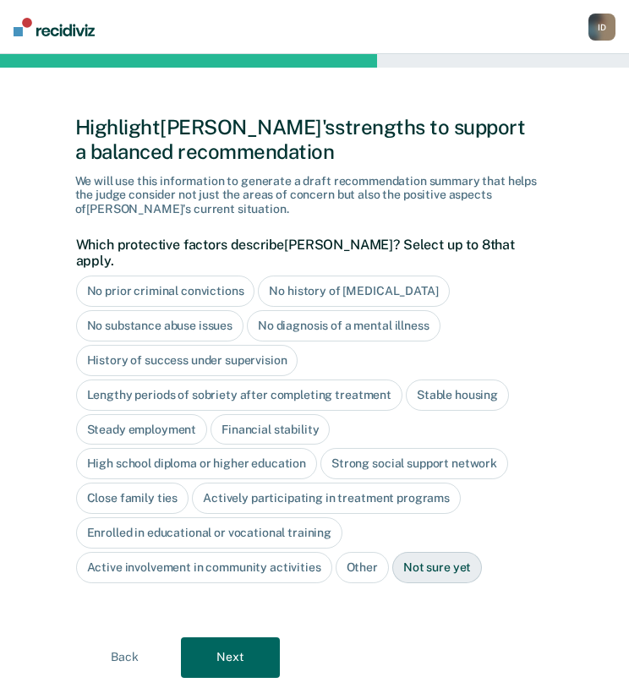
click at [176, 276] on div "No prior criminal convictions" at bounding box center [165, 291] width 179 height 31
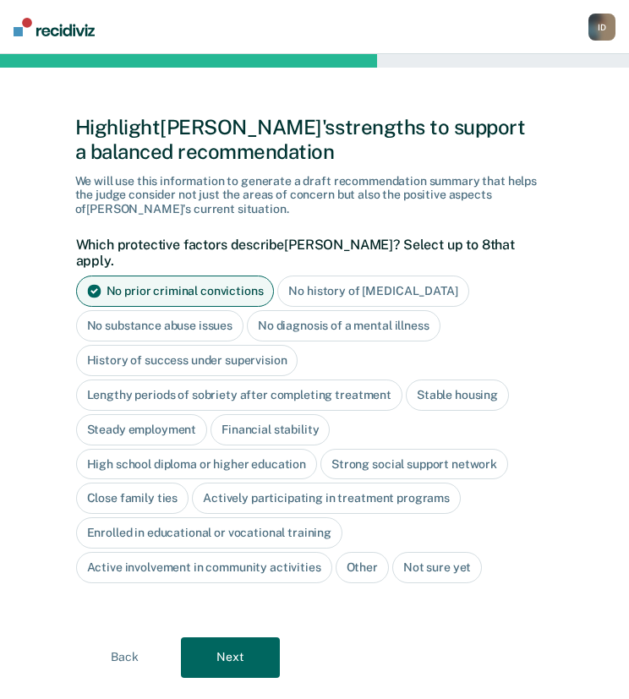
scroll to position [20, 0]
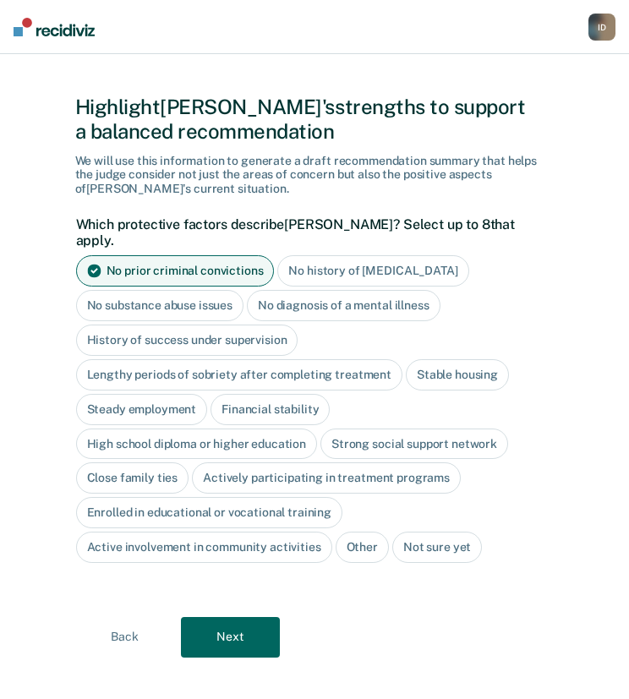
click at [195, 290] on div "No substance abuse issues" at bounding box center [160, 305] width 168 height 31
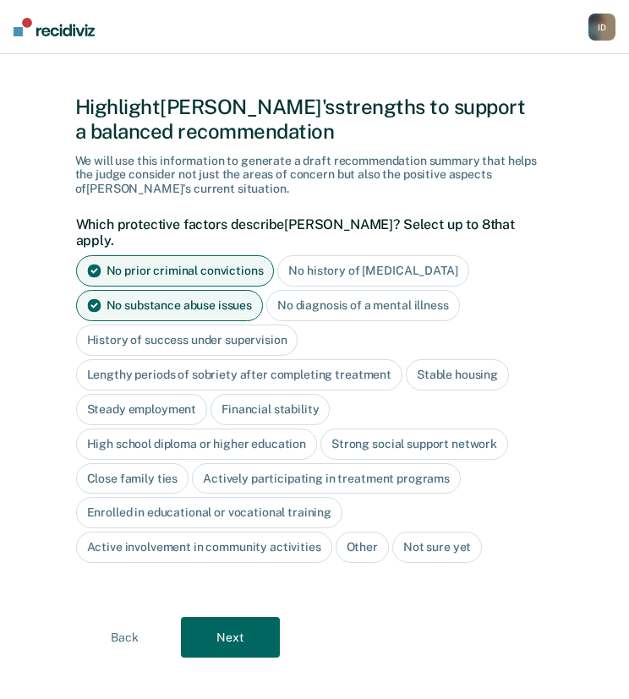
click at [344, 293] on div "No diagnosis of a mental illness" at bounding box center [363, 305] width 194 height 31
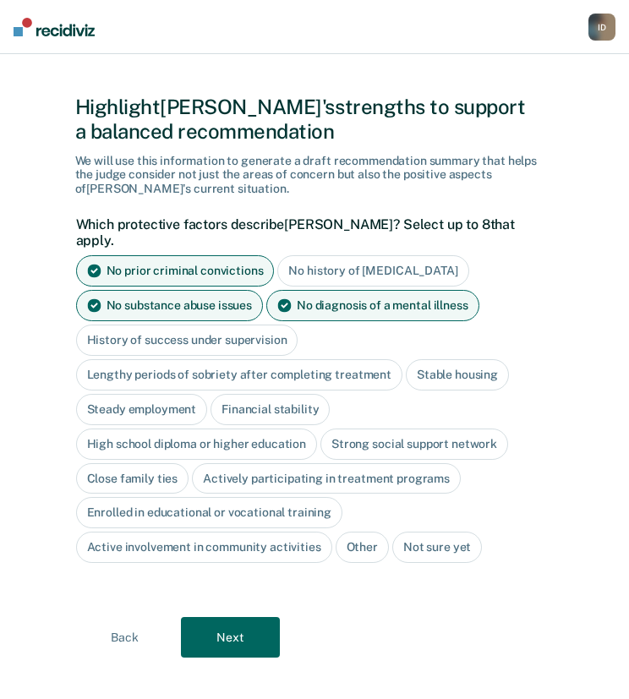
click at [243, 620] on button "Next" at bounding box center [230, 637] width 99 height 41
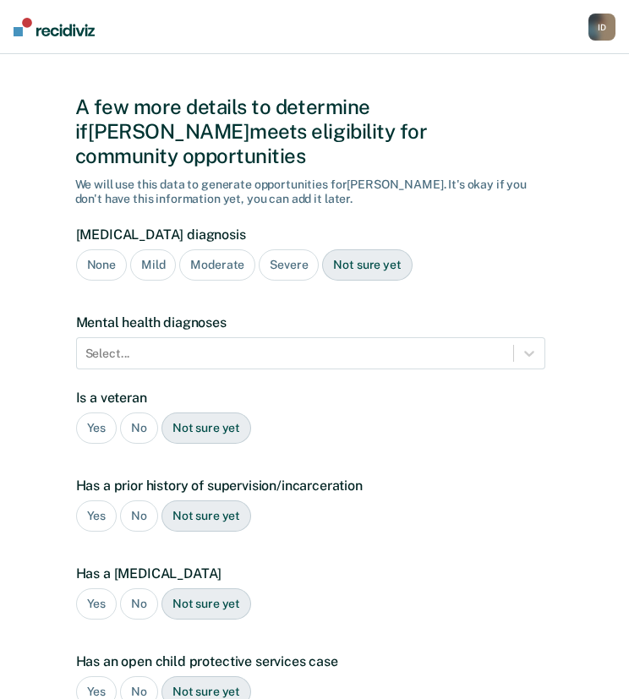
click at [105, 249] on div "None" at bounding box center [101, 264] width 51 height 31
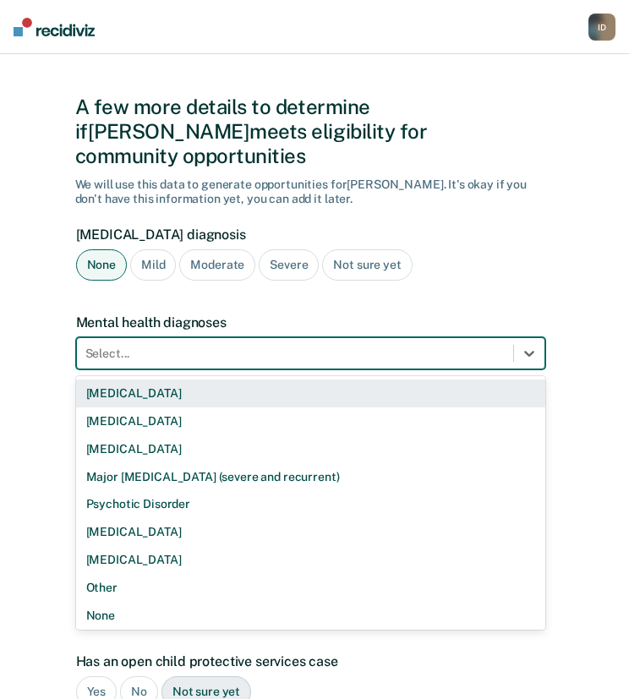
click at [164, 342] on div "Select..." at bounding box center [295, 354] width 436 height 25
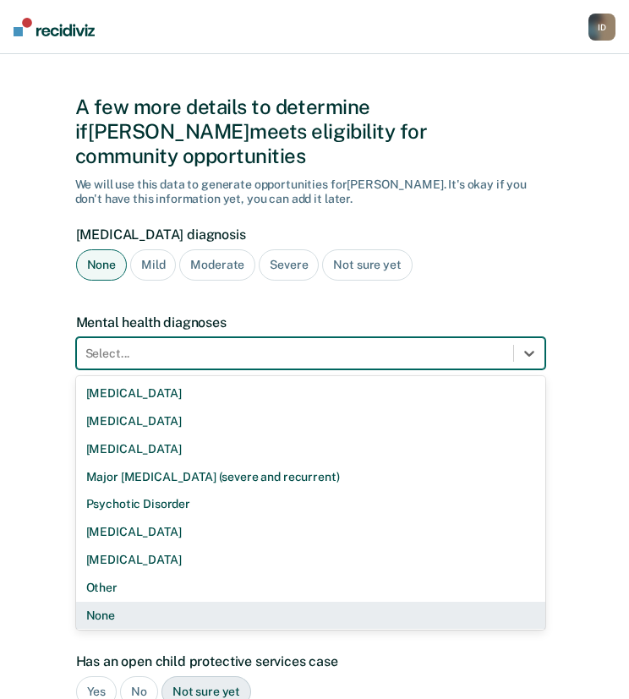
click at [102, 602] on div "None" at bounding box center [310, 616] width 469 height 28
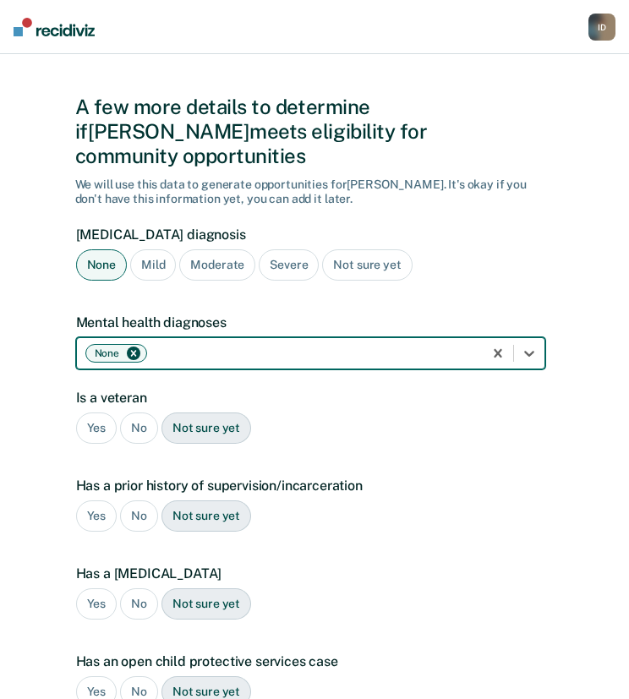
click at [144, 413] on div "No" at bounding box center [139, 428] width 38 height 31
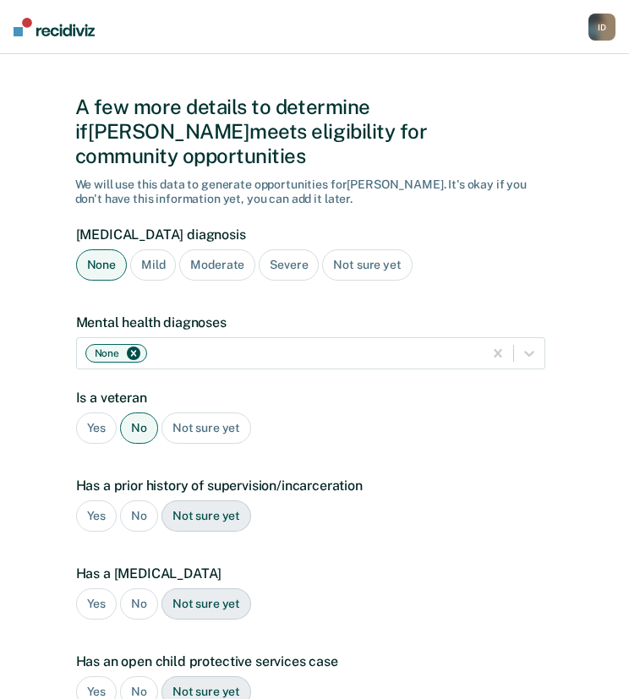
click at [139, 500] on div "No" at bounding box center [139, 515] width 38 height 31
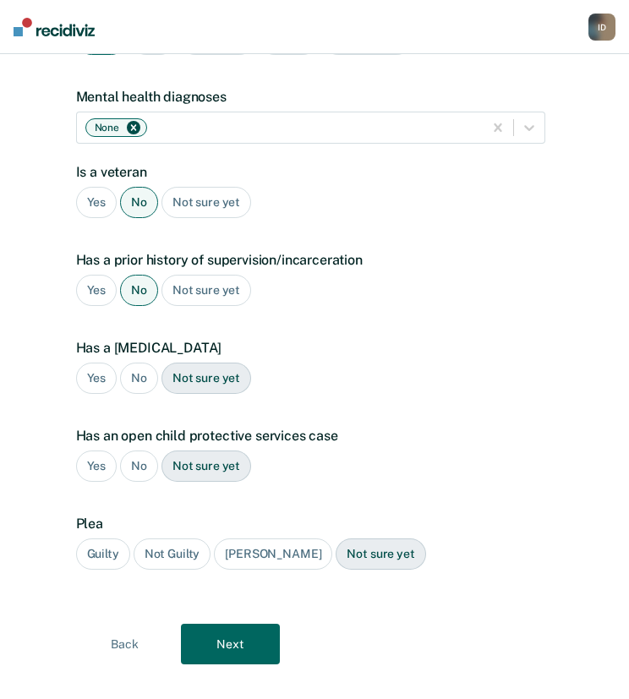
drag, startPoint x: 145, startPoint y: 349, endPoint x: 144, endPoint y: 358, distance: 8.6
click at [145, 363] on div "No" at bounding box center [139, 378] width 38 height 31
click at [137, 451] on div "No" at bounding box center [139, 466] width 38 height 31
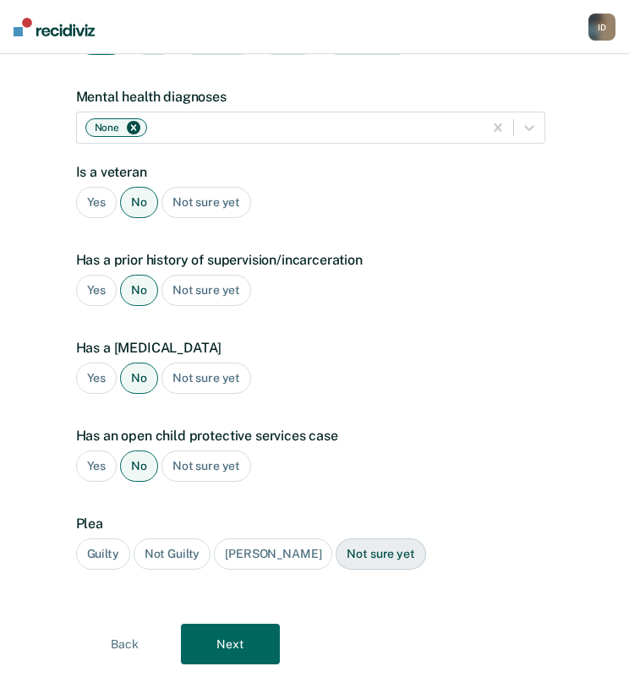
click at [98, 539] on div "Guilty" at bounding box center [103, 554] width 54 height 31
click at [242, 632] on button "Next" at bounding box center [230, 644] width 99 height 41
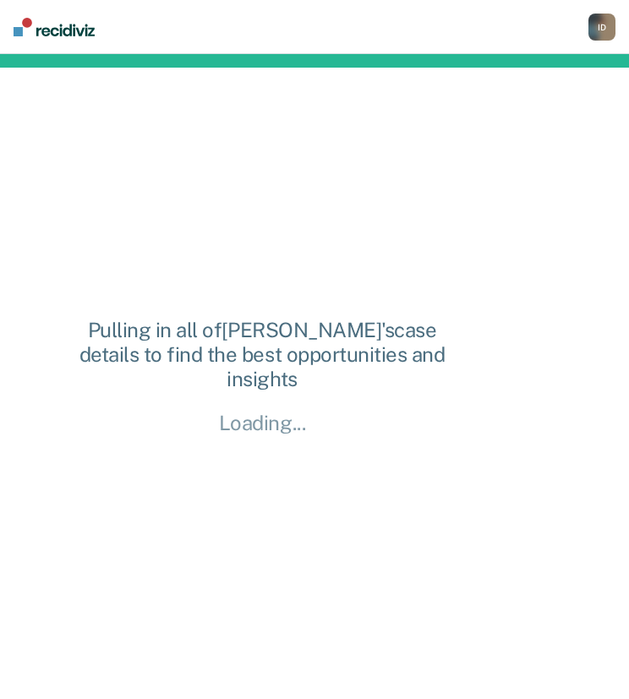
scroll to position [0, 0]
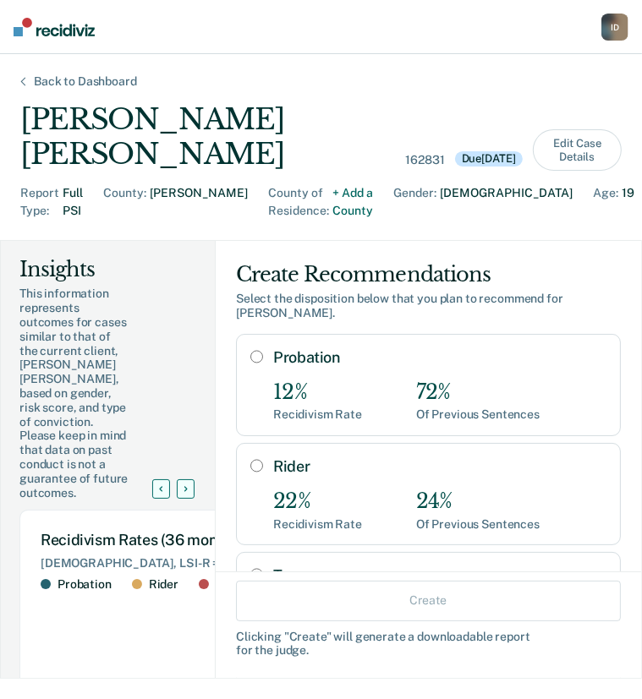
click at [250, 354] on input "Probation" at bounding box center [256, 357] width 13 height 14
radio input "true"
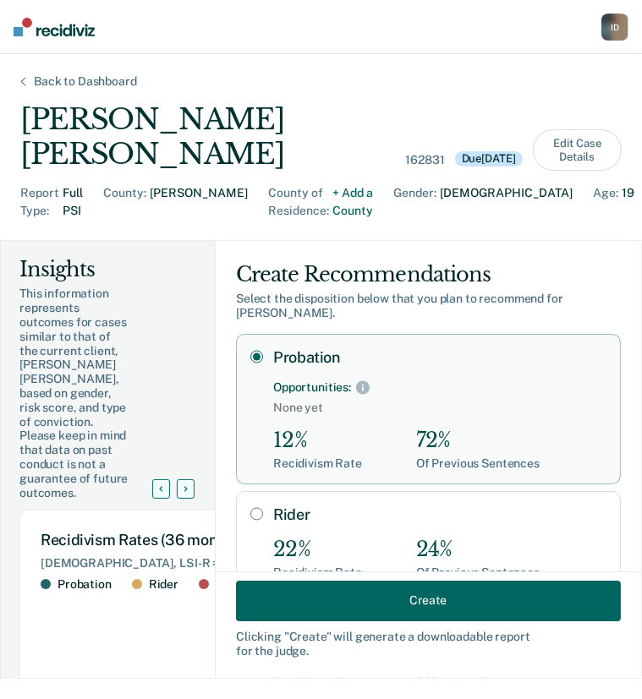
click at [350, 598] on button "Create" at bounding box center [428, 600] width 385 height 41
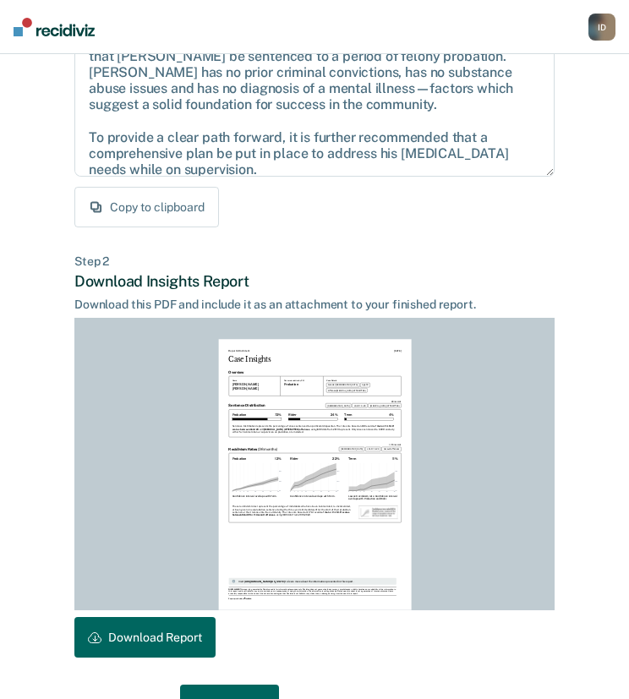
scroll to position [264, 0]
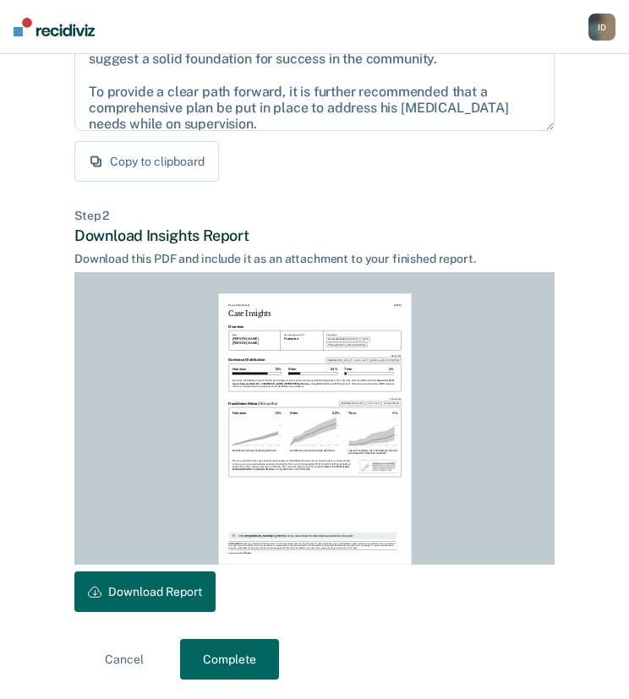
drag, startPoint x: 151, startPoint y: 589, endPoint x: 8, endPoint y: 592, distance: 142.9
click at [150, 589] on button "Download Report" at bounding box center [144, 591] width 141 height 41
click at [193, 652] on button "Complete" at bounding box center [229, 659] width 99 height 41
